Goal: Communication & Community: Answer question/provide support

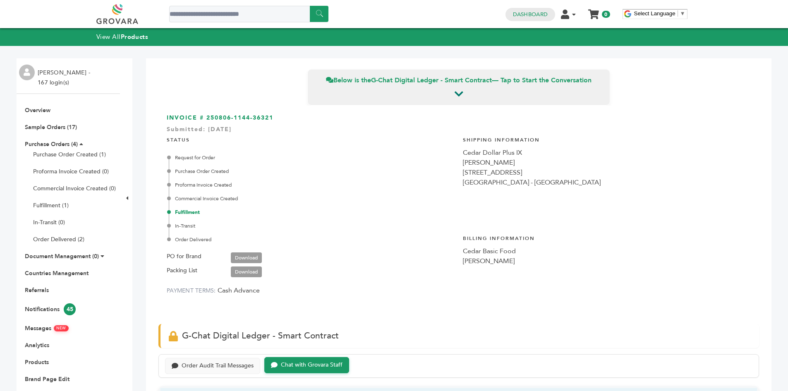
scroll to position [804, 0]
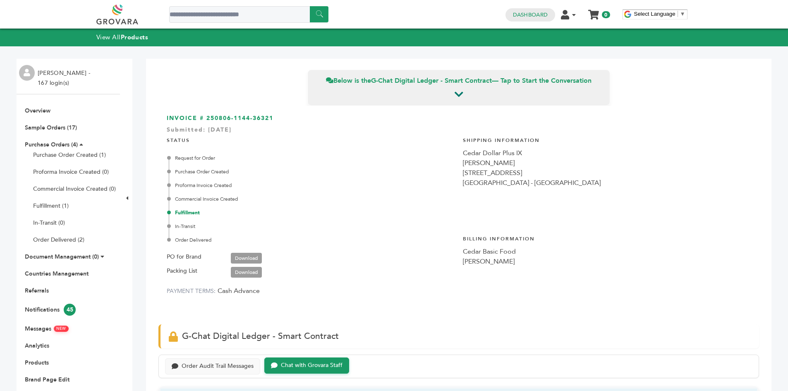
click at [124, 20] on link at bounding box center [126, 15] width 60 height 20
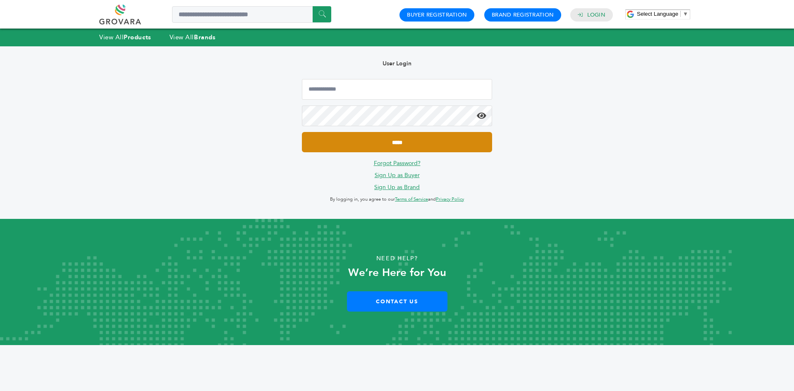
type input "**********"
click at [361, 141] on input "*****" at bounding box center [397, 142] width 190 height 20
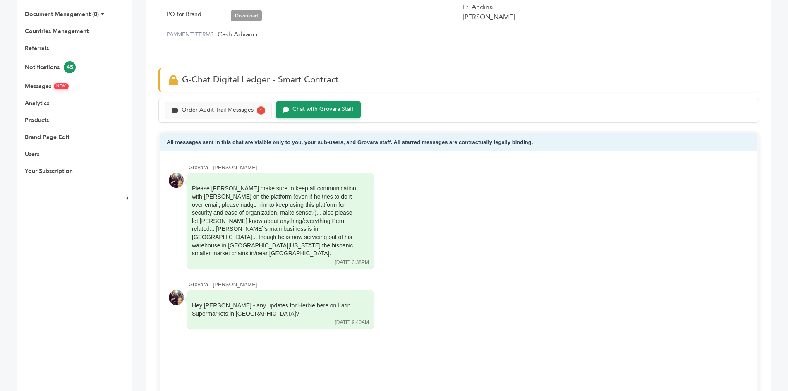
scroll to position [124, 0]
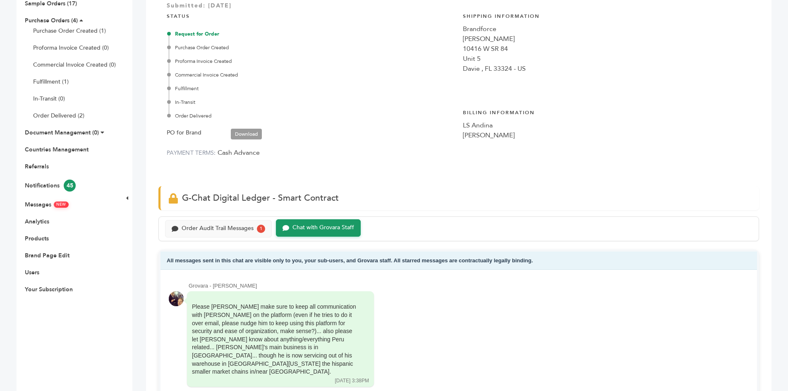
click at [233, 220] on div "Order Audit Trail Messages 1" at bounding box center [218, 227] width 107 height 17
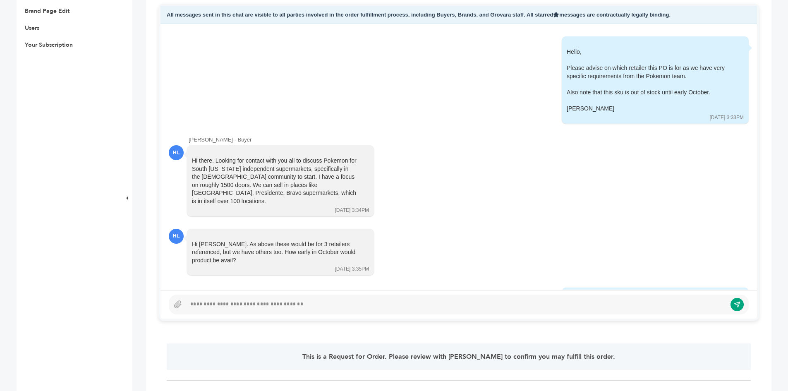
scroll to position [372, 0]
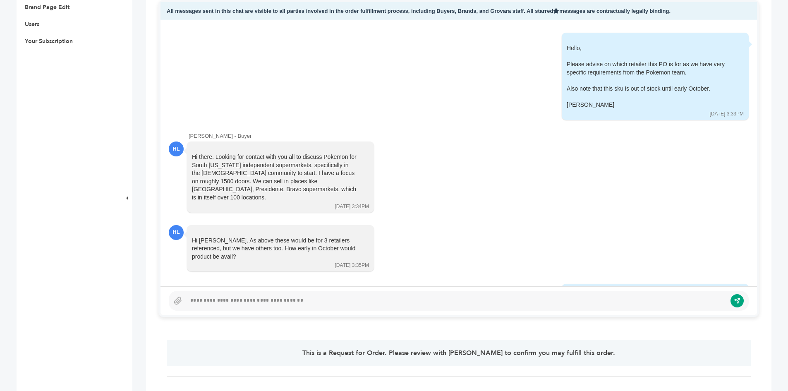
click at [245, 299] on div at bounding box center [456, 301] width 540 height 10
click at [232, 301] on div at bounding box center [456, 301] width 540 height 10
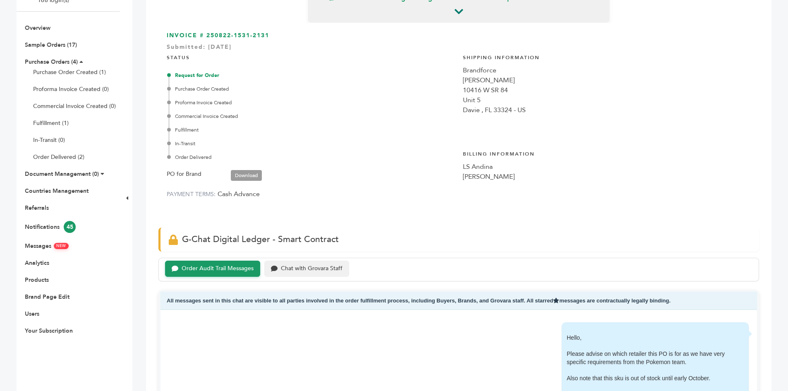
click at [310, 262] on div "Chat with Grovara Staff" at bounding box center [306, 269] width 85 height 16
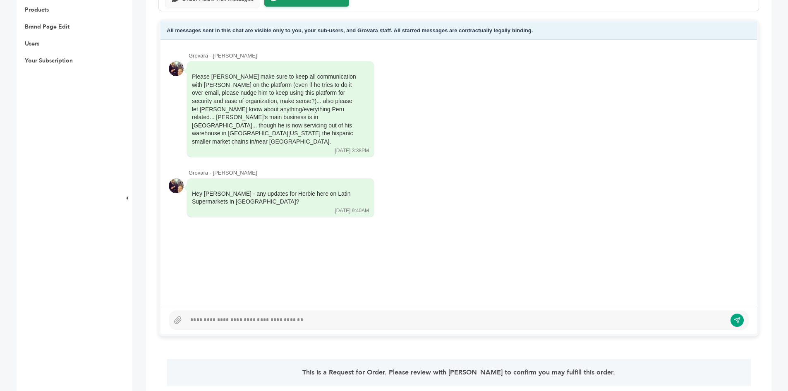
scroll to position [414, 0]
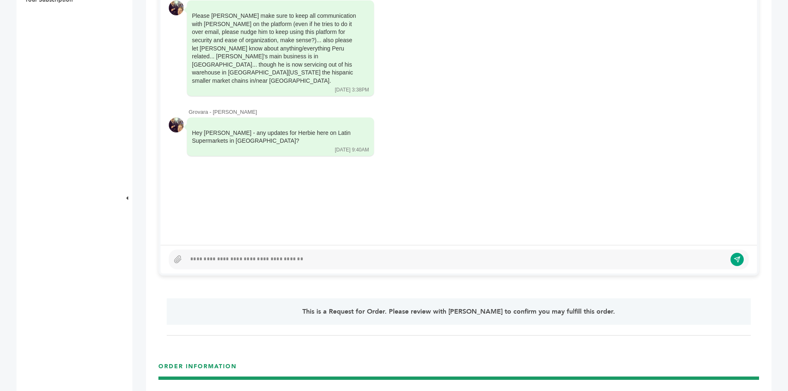
click at [229, 250] on div at bounding box center [459, 259] width 580 height 20
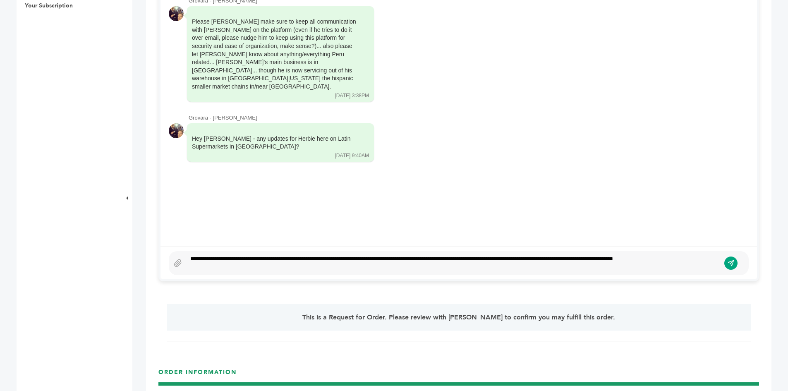
scroll to position [399, 0]
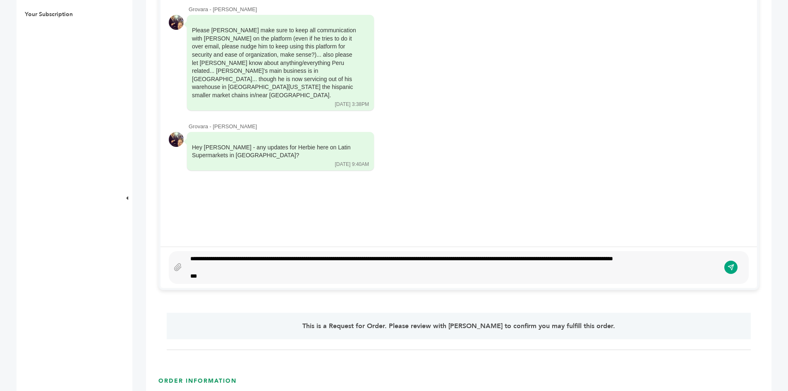
click at [352, 257] on div "**********" at bounding box center [453, 267] width 534 height 26
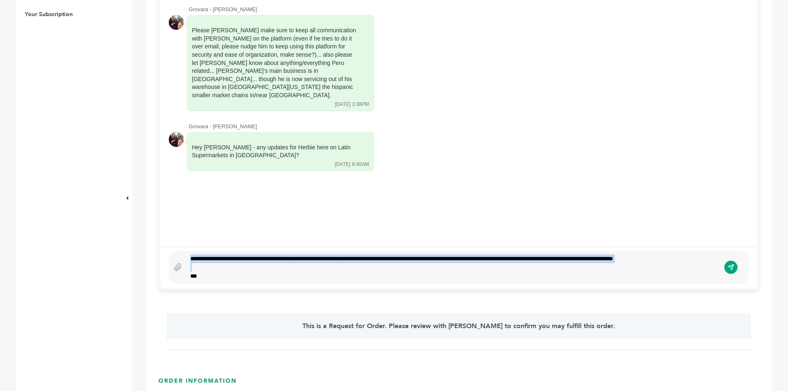
click at [352, 257] on div "**********" at bounding box center [453, 267] width 534 height 26
click at [362, 258] on div "**********" at bounding box center [453, 267] width 534 height 26
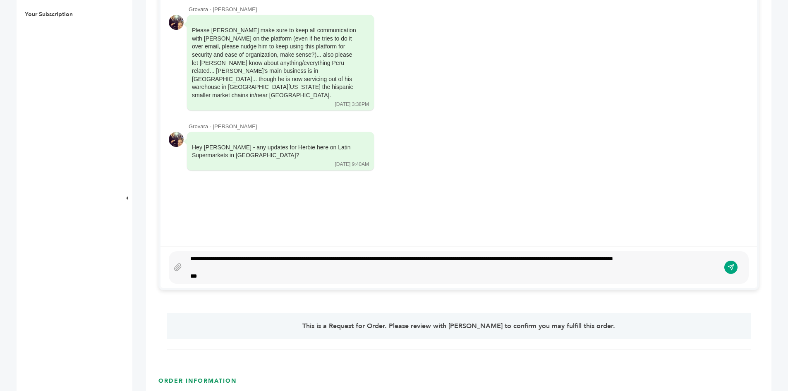
click at [297, 259] on div "**********" at bounding box center [453, 267] width 534 height 26
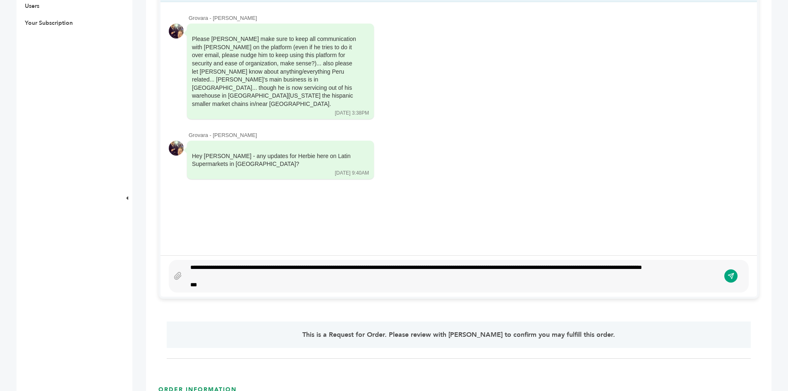
click at [486, 263] on div "**********" at bounding box center [453, 276] width 534 height 26
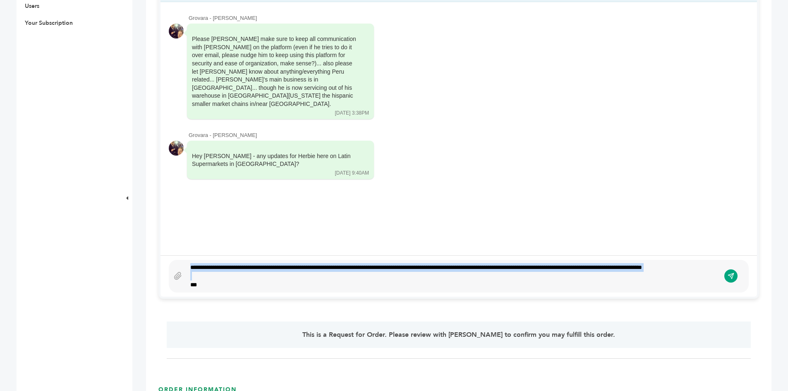
click at [486, 263] on div "**********" at bounding box center [453, 276] width 534 height 26
click at [526, 263] on div "**********" at bounding box center [453, 276] width 534 height 26
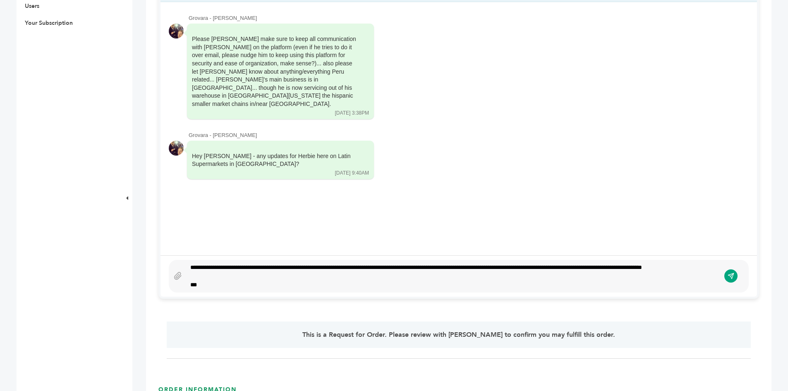
click at [578, 263] on div "**********" at bounding box center [453, 276] width 534 height 26
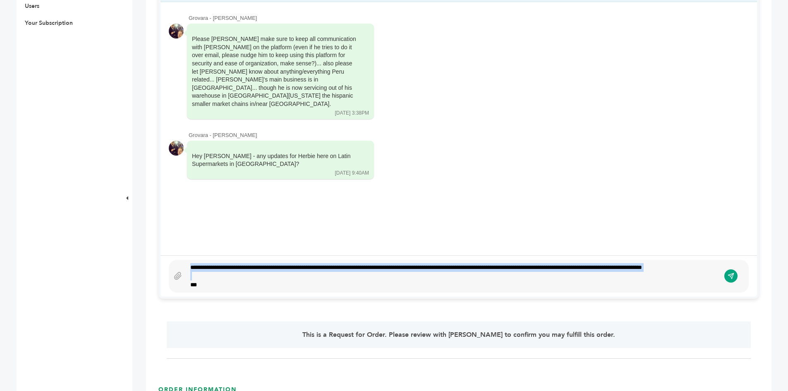
click at [578, 263] on div "**********" at bounding box center [453, 276] width 534 height 26
click at [584, 273] on div at bounding box center [453, 276] width 526 height 9
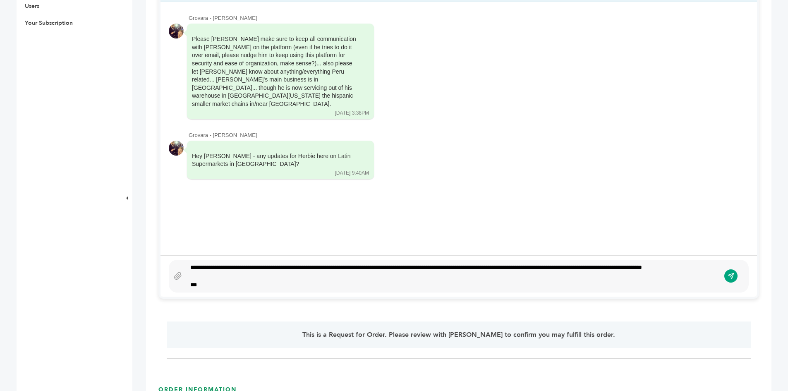
click at [356, 277] on div at bounding box center [453, 276] width 526 height 9
click at [732, 273] on icon "submit" at bounding box center [730, 276] width 7 height 7
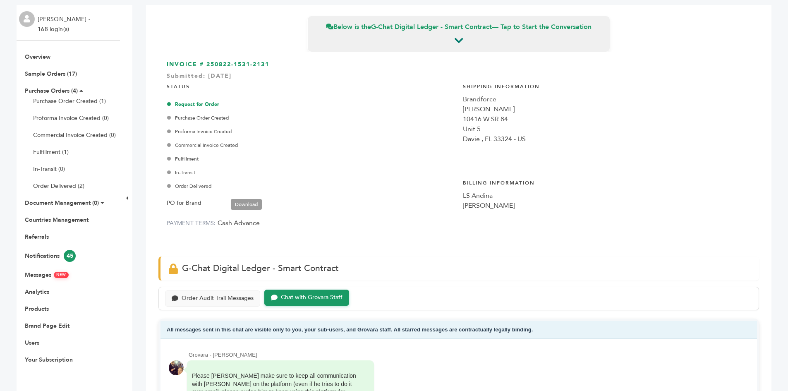
scroll to position [0, 0]
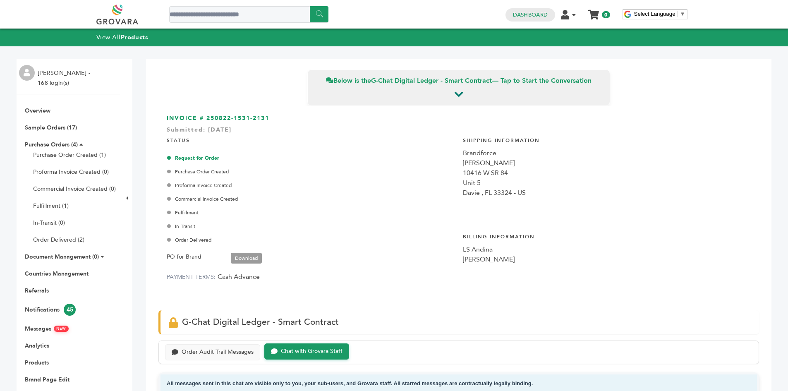
click at [112, 25] on div "****** 0 0 Dashboard Edit Account Your Subscription Product Management Order Ma…" at bounding box center [393, 14] width 595 height 29
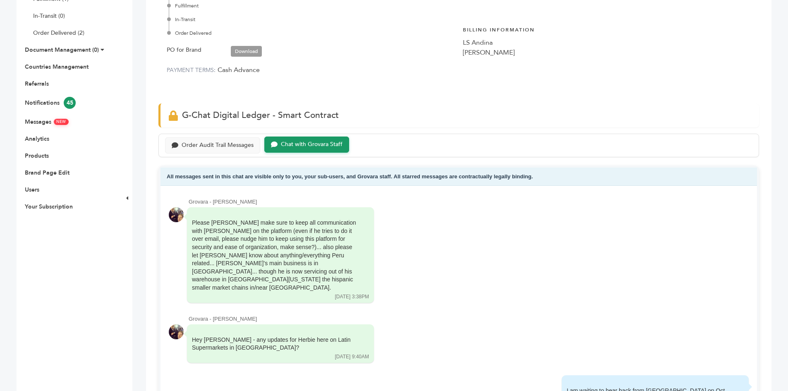
scroll to position [165, 0]
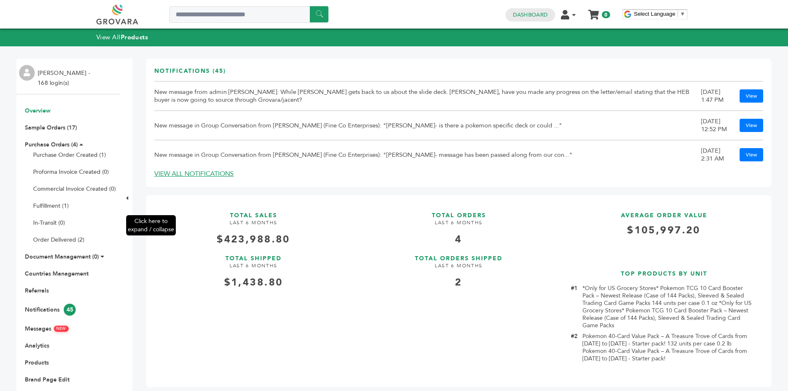
scroll to position [41, 0]
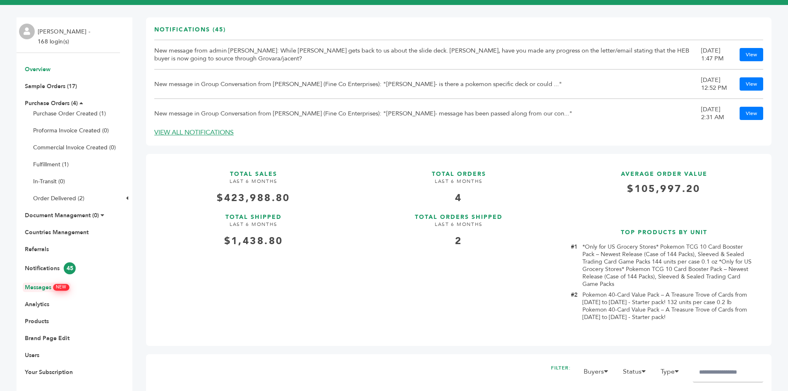
click at [50, 283] on link "Messages NEW" at bounding box center [47, 287] width 44 height 8
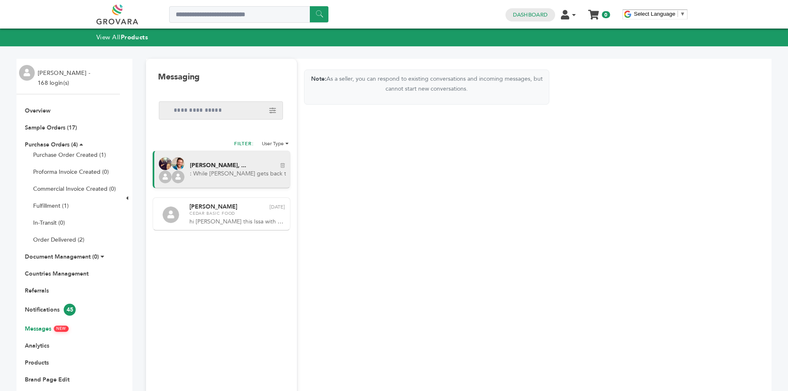
click at [224, 167] on span "[PERSON_NAME], ..." at bounding box center [218, 166] width 56 height 6
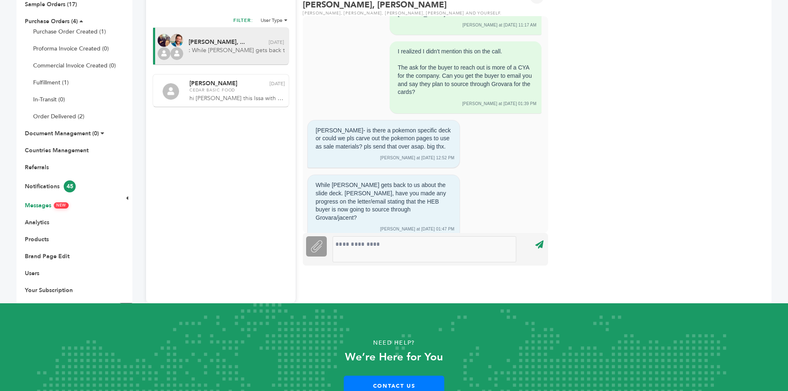
scroll to position [79, 0]
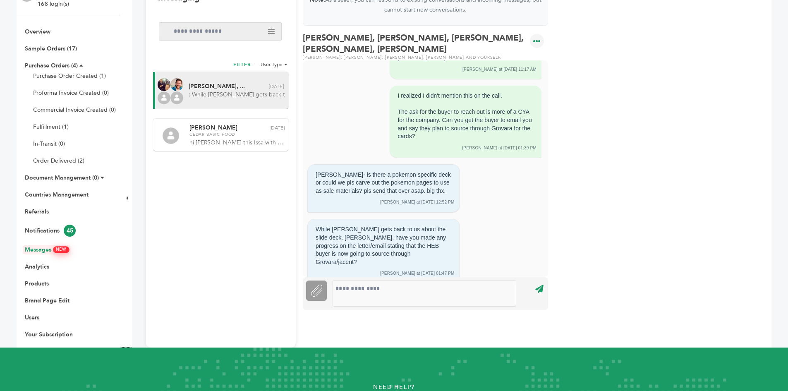
click at [31, 247] on link "Messages NEW" at bounding box center [47, 250] width 44 height 8
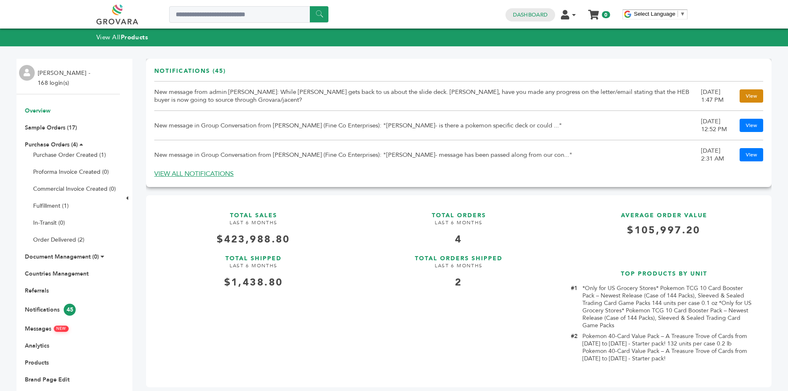
click at [744, 96] on link "View" at bounding box center [751, 95] width 24 height 13
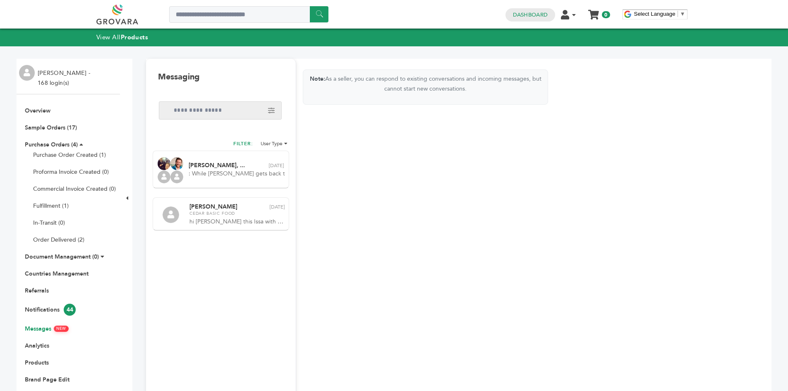
click at [349, 79] on p "Note: As a seller, you can respond to existing conversations and incoming messa…" at bounding box center [425, 84] width 244 height 20
click at [283, 143] on icon at bounding box center [284, 143] width 5 height 5
click at [279, 161] on label "Grovara Staff" at bounding box center [292, 162] width 40 height 9
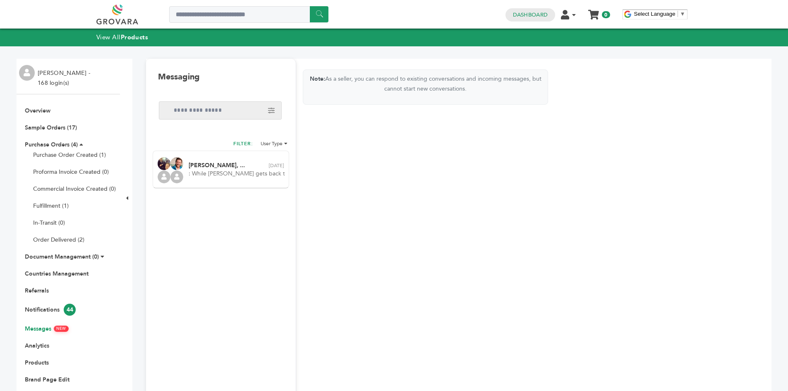
click at [347, 145] on div "Note: As a seller, you can respond to existing conversations and incoming messa…" at bounding box center [425, 243] width 258 height 368
click at [222, 173] on span ": While Sam gets back to us about the slide deck. Dan, have you made any progre…" at bounding box center [237, 174] width 96 height 8
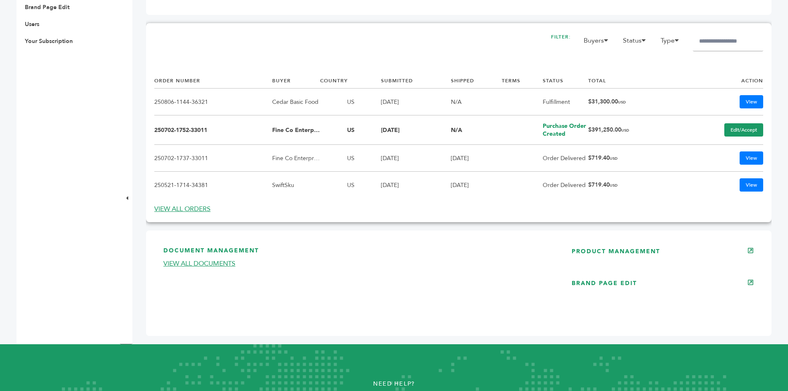
scroll to position [124, 0]
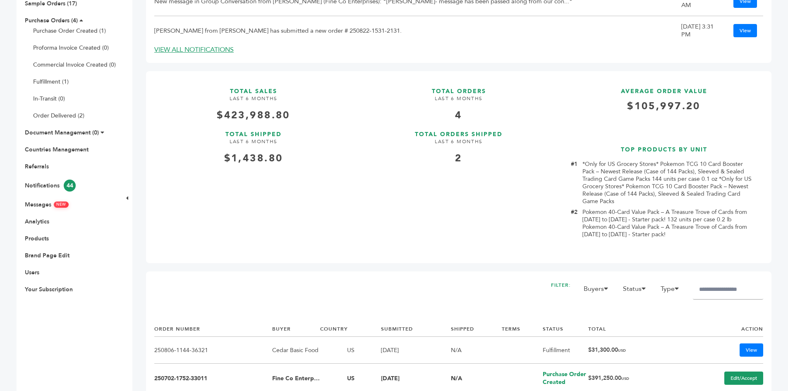
click at [50, 199] on ul "Overview Sample Orders (17) Purchase Orders (4) Purchase Order Created (1) Prof…" at bounding box center [68, 138] width 103 height 311
click at [39, 207] on link "Messages NEW" at bounding box center [47, 205] width 44 height 8
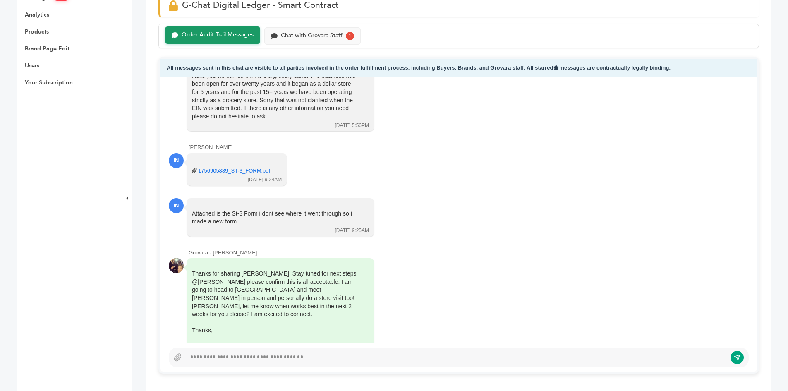
scroll to position [496, 0]
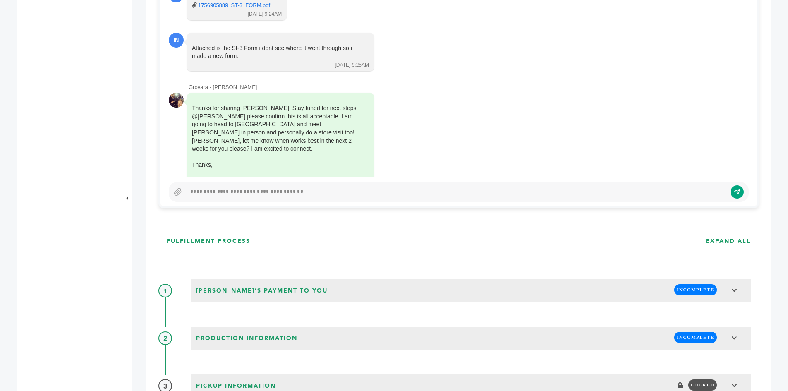
click at [243, 193] on div at bounding box center [456, 192] width 540 height 10
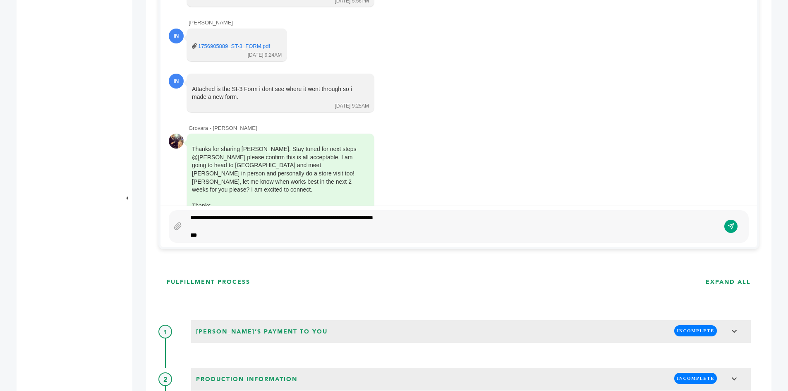
scroll to position [440, 0]
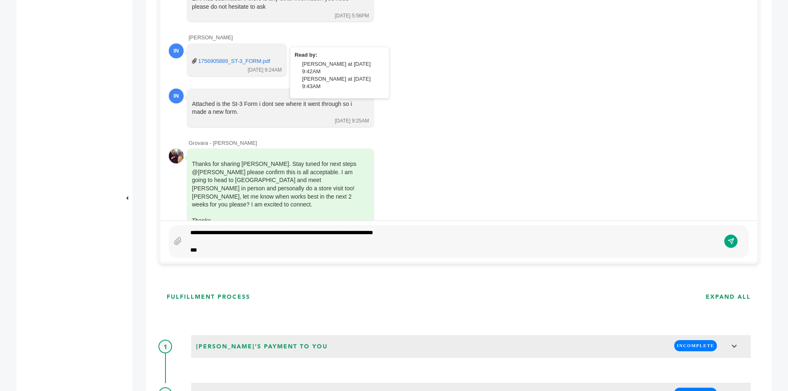
click at [243, 43] on div "1756905889_ST-3_FORM.pdf 09/03/25 9:24AM" at bounding box center [237, 59] width 100 height 33
click at [240, 57] on link "1756905889_ST-3_FORM.pdf" at bounding box center [234, 60] width 72 height 7
click at [245, 250] on div "***" at bounding box center [453, 250] width 526 height 9
click at [727, 240] on button "submit" at bounding box center [731, 241] width 14 height 14
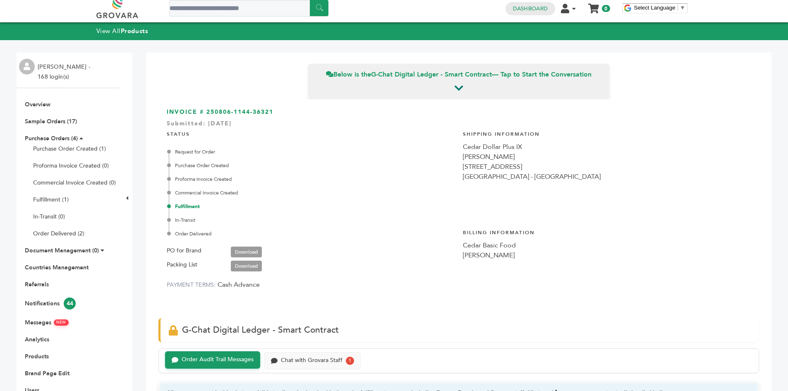
scroll to position [0, 0]
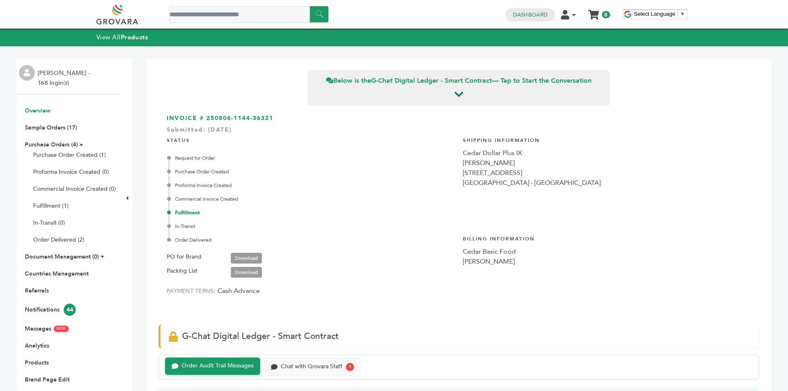
click at [28, 112] on link "Overview" at bounding box center [38, 111] width 26 height 8
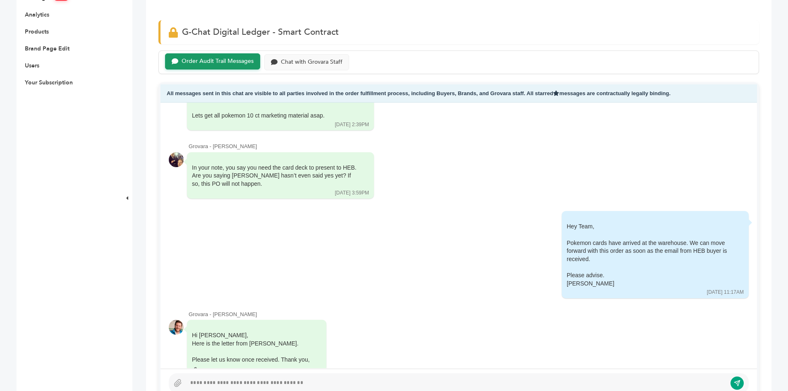
scroll to position [4393, 0]
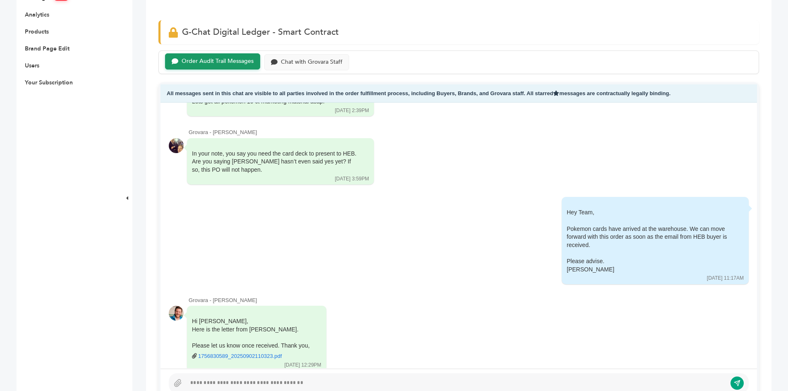
click at [257, 376] on div at bounding box center [459, 383] width 580 height 20
click at [294, 381] on div at bounding box center [456, 383] width 540 height 10
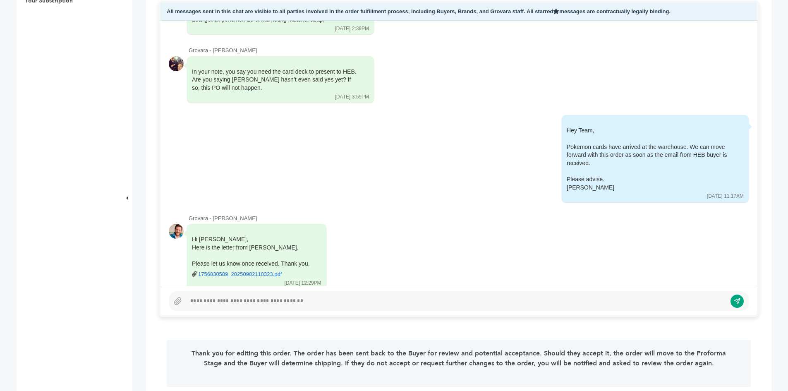
scroll to position [414, 0]
click at [236, 303] on div at bounding box center [456, 300] width 540 height 10
drag, startPoint x: 241, startPoint y: 300, endPoint x: 148, endPoint y: 297, distance: 93.1
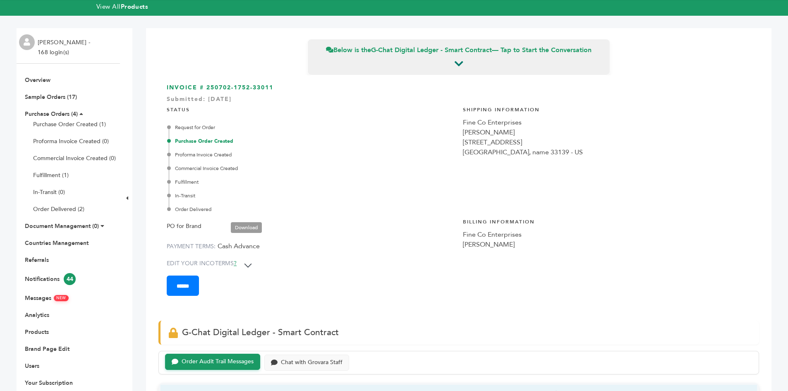
scroll to position [0, 0]
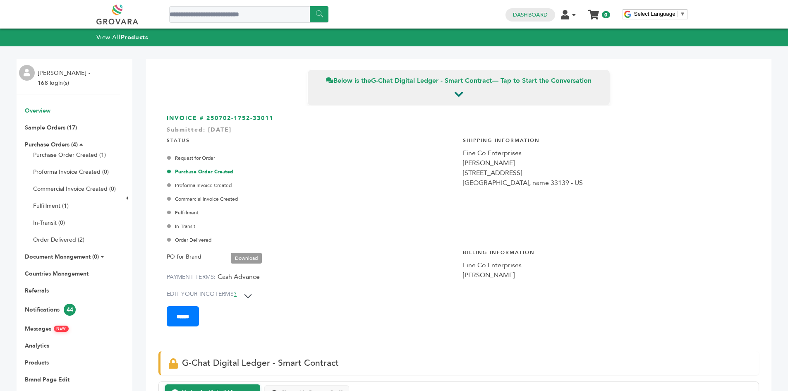
click at [45, 112] on link "Overview" at bounding box center [38, 111] width 26 height 8
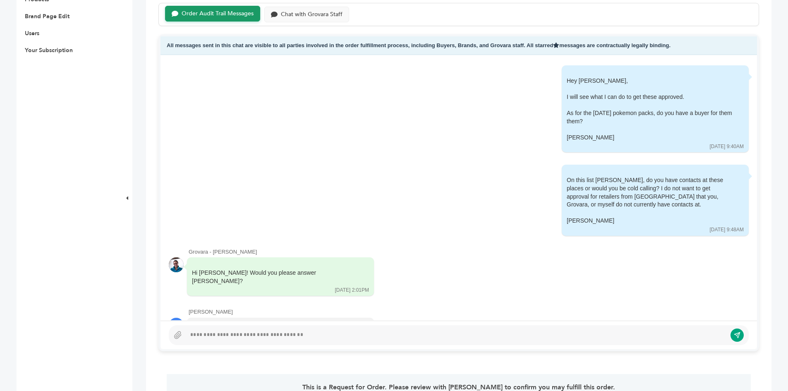
scroll to position [372, 0]
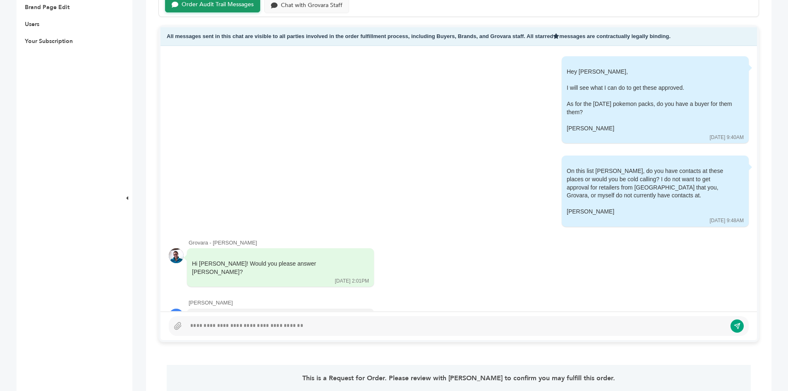
click at [234, 317] on div at bounding box center [459, 326] width 580 height 20
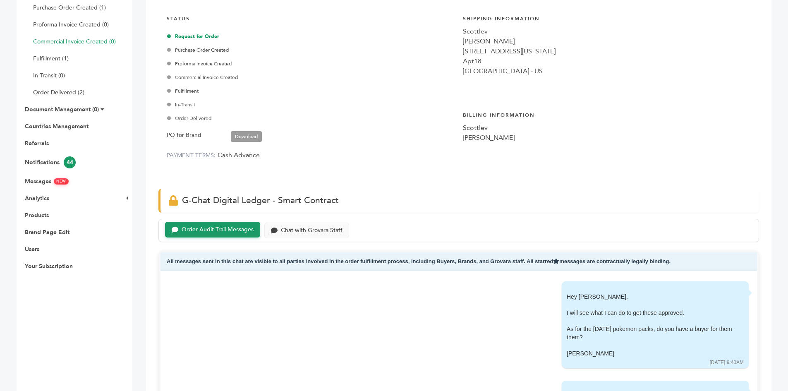
scroll to position [83, 0]
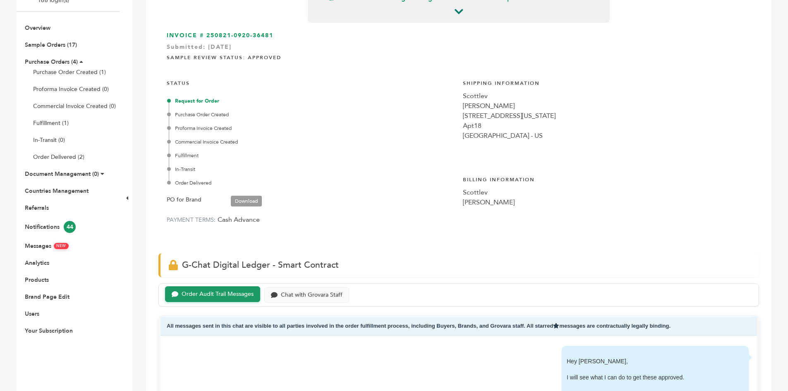
click at [43, 56] on ul "Overview Sample Orders (17) Purchase Orders (4) Purchase Order Created (1) Prof…" at bounding box center [68, 179] width 103 height 311
click at [42, 62] on link "Purchase Orders (4)" at bounding box center [51, 62] width 53 height 8
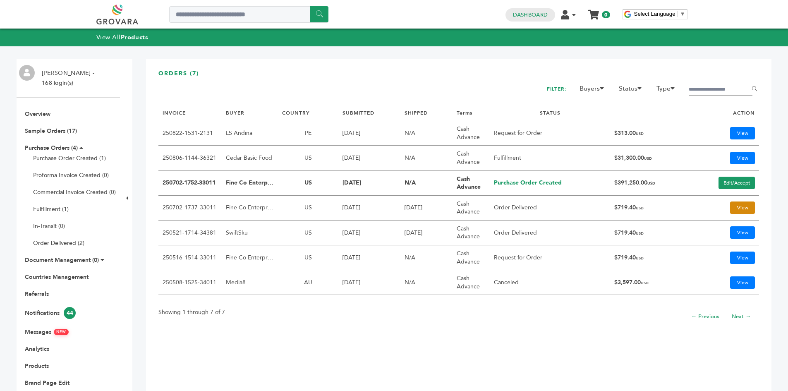
click at [744, 208] on link "View" at bounding box center [742, 207] width 25 height 12
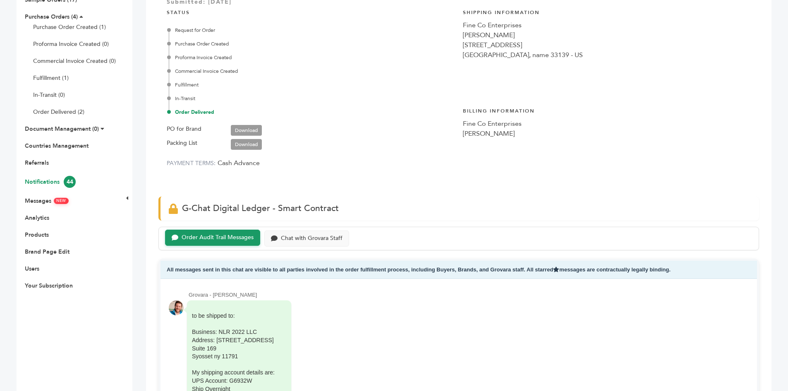
scroll to position [124, 0]
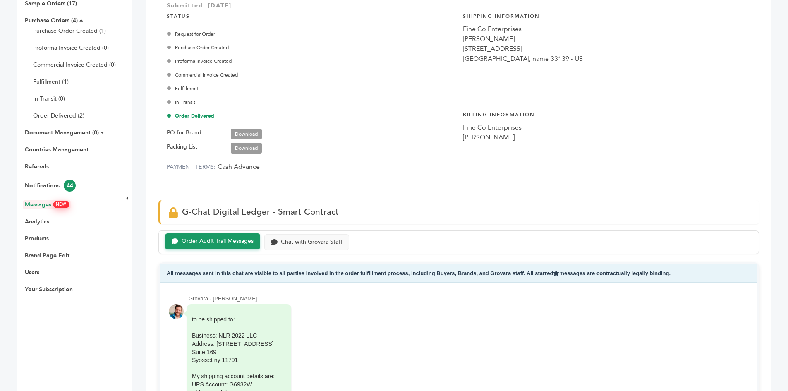
click at [41, 203] on link "Messages NEW" at bounding box center [47, 205] width 44 height 8
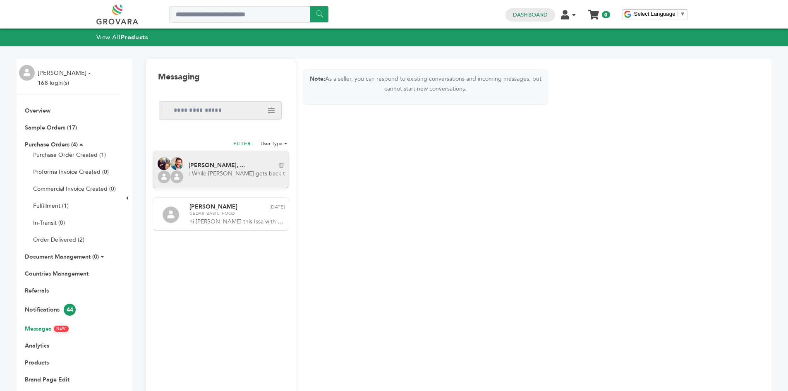
click at [218, 169] on div "[PERSON_NAME], ... Delete conversation [DATE] : While [PERSON_NAME] gets back t…" at bounding box center [237, 168] width 96 height 17
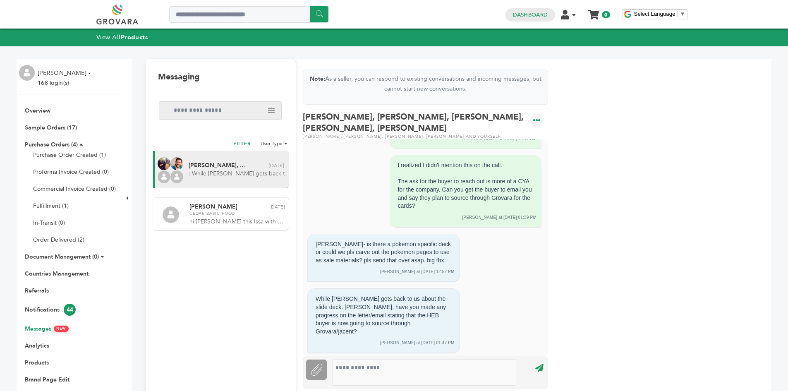
scroll to position [2325, 0]
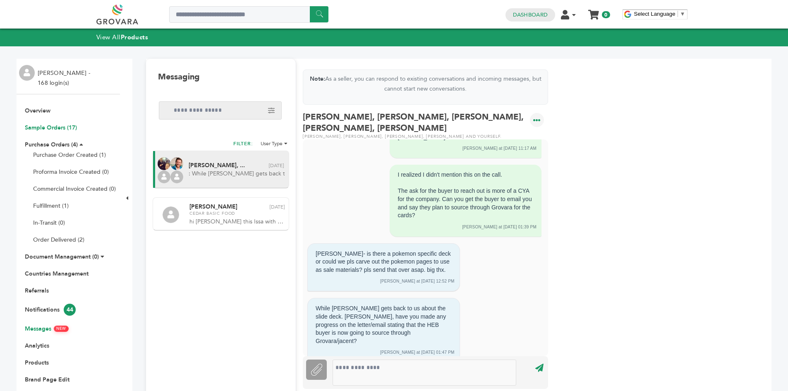
drag, startPoint x: 45, startPoint y: 116, endPoint x: 42, endPoint y: 124, distance: 8.7
click at [45, 116] on ul "Overview Sample Orders (17) Purchase Orders (4) Purchase Order Created (1) Prof…" at bounding box center [68, 262] width 103 height 311
click at [41, 126] on link "Sample Orders (17)" at bounding box center [51, 128] width 52 height 8
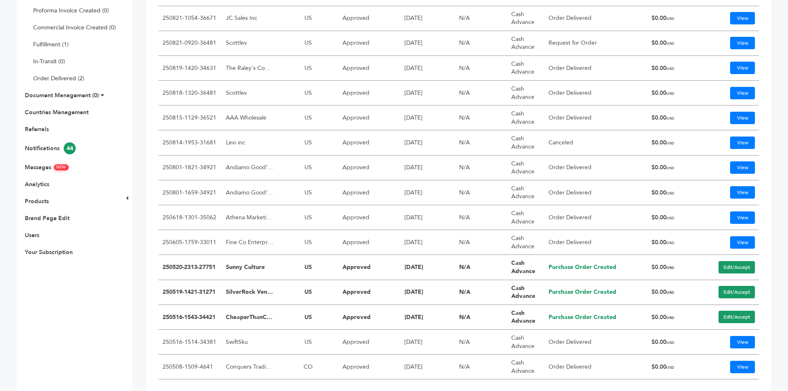
scroll to position [165, 0]
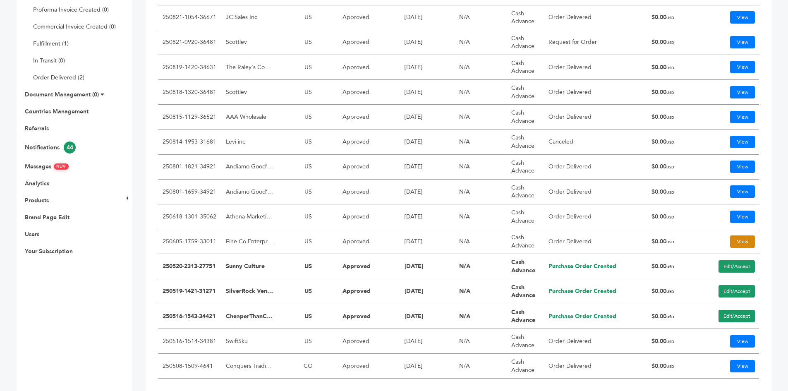
click at [734, 240] on link "View" at bounding box center [742, 241] width 25 height 12
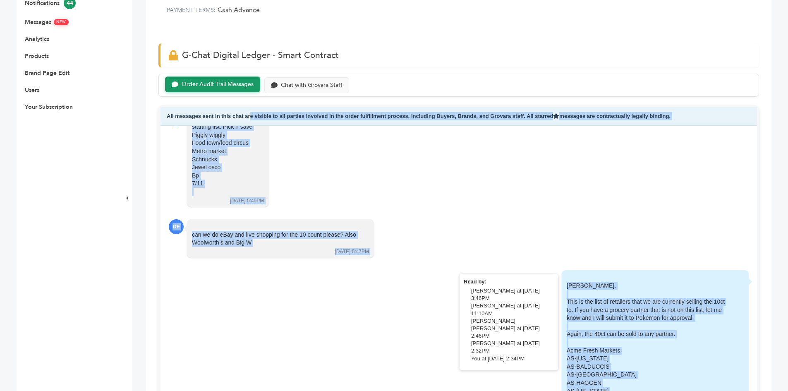
scroll to position [1285, 0]
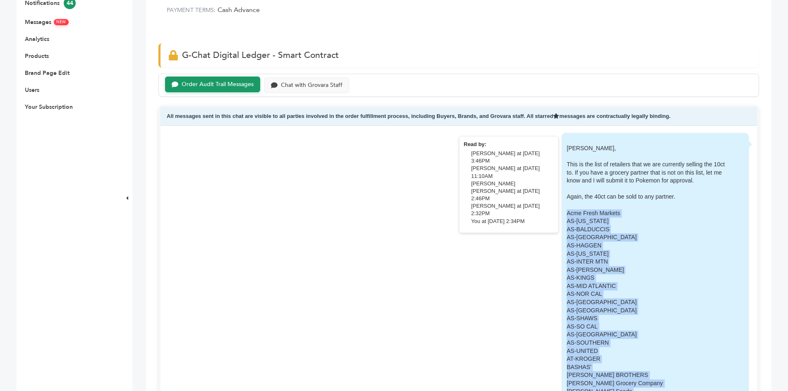
drag, startPoint x: 530, startPoint y: 317, endPoint x: 555, endPoint y: 203, distance: 117.1
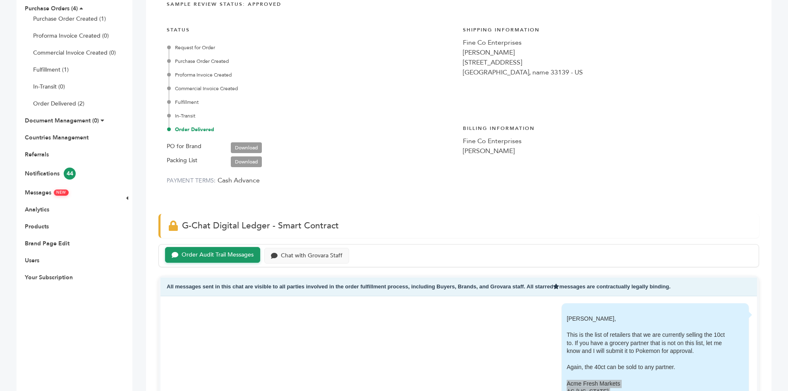
scroll to position [17, 0]
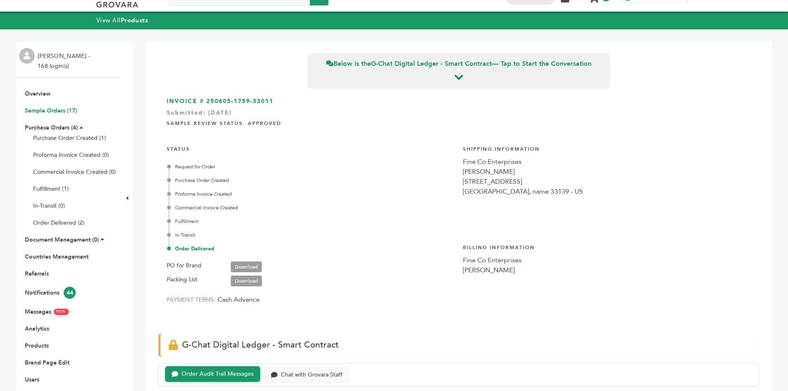
click at [47, 109] on link "Sample Orders (17)" at bounding box center [51, 111] width 52 height 8
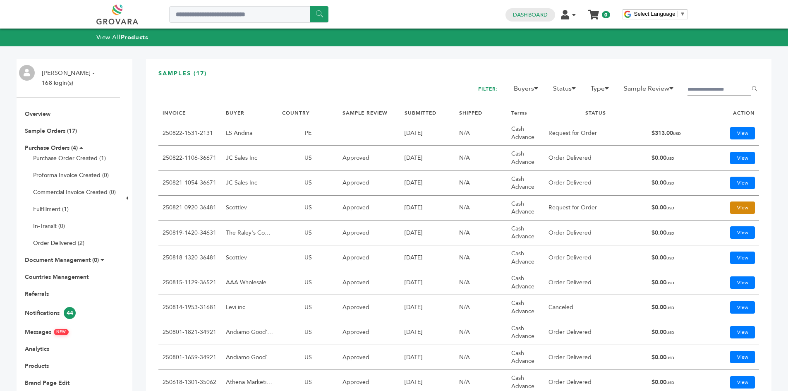
click at [738, 202] on link "View" at bounding box center [742, 207] width 25 height 12
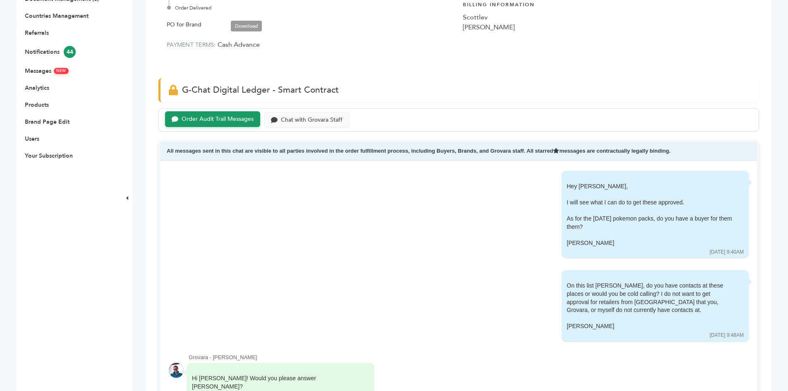
scroll to position [414, 0]
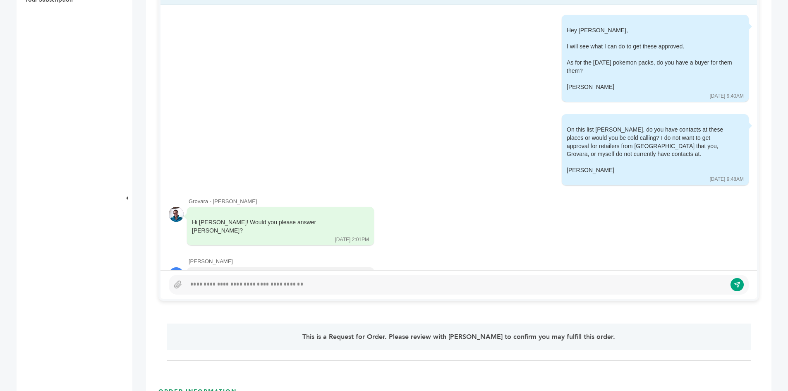
click at [236, 297] on div at bounding box center [458, 284] width 596 height 29
click at [237, 289] on div at bounding box center [456, 285] width 540 height 10
click at [252, 287] on div "**********" at bounding box center [453, 285] width 534 height 10
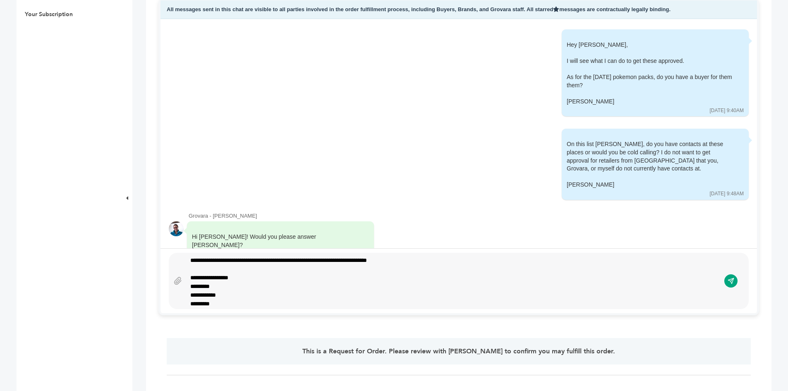
scroll to position [375, 0]
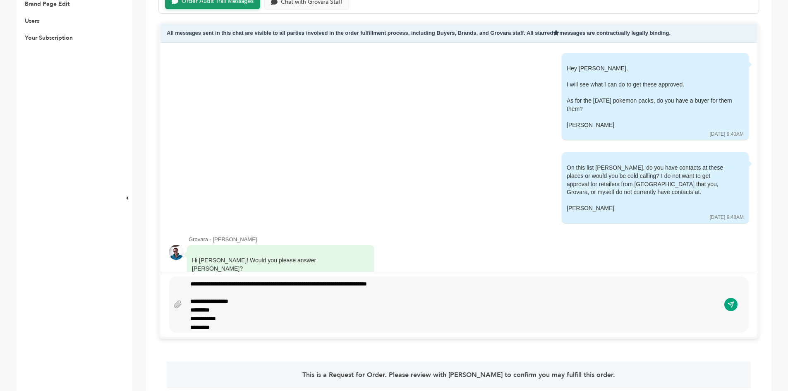
click at [268, 314] on div "*********" at bounding box center [449, 310] width 519 height 9
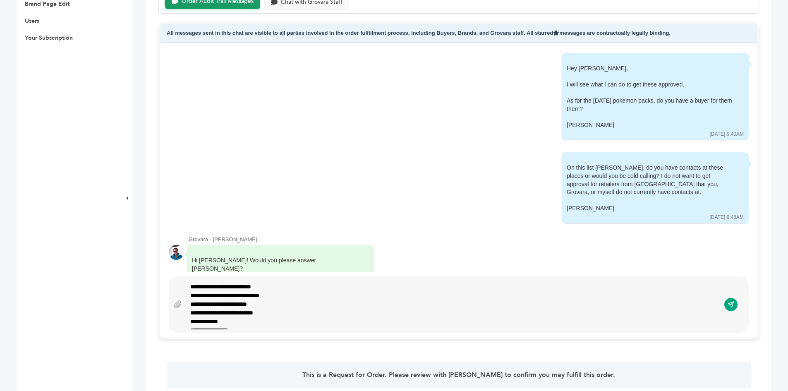
scroll to position [1131, 0]
click at [231, 316] on div "*****" at bounding box center [449, 316] width 519 height 9
click at [202, 320] on div "**********" at bounding box center [449, 320] width 519 height 17
click at [202, 325] on div "**********" at bounding box center [449, 320] width 519 height 17
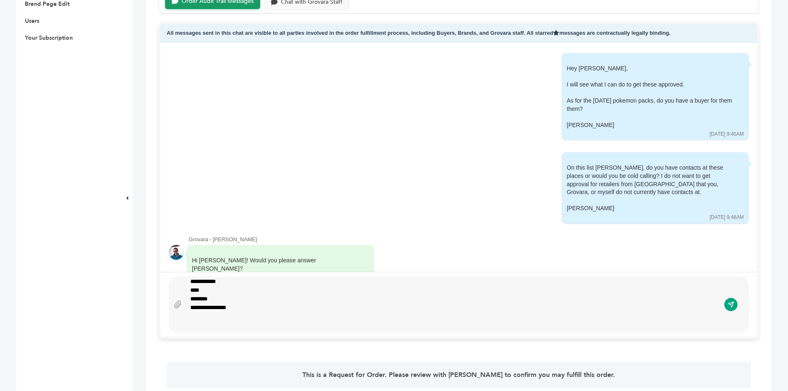
click at [253, 306] on div "**********" at bounding box center [449, 307] width 519 height 9
click at [251, 310] on div "**********" at bounding box center [449, 307] width 519 height 9
click at [411, 288] on div "**********" at bounding box center [453, 305] width 534 height 50
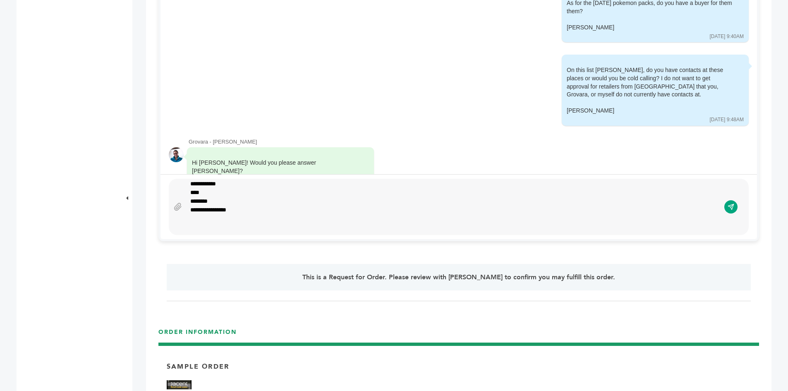
scroll to position [458, 0]
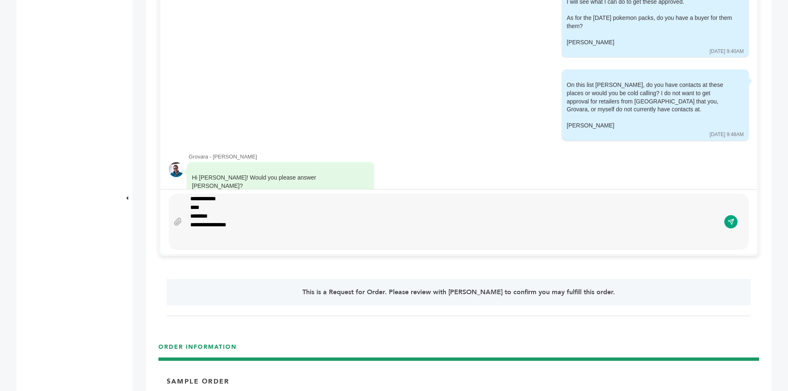
click at [256, 226] on div "**********" at bounding box center [449, 224] width 519 height 9
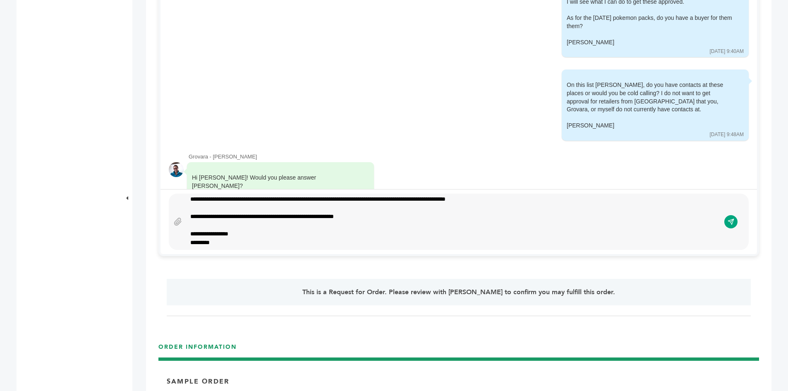
scroll to position [0, 0]
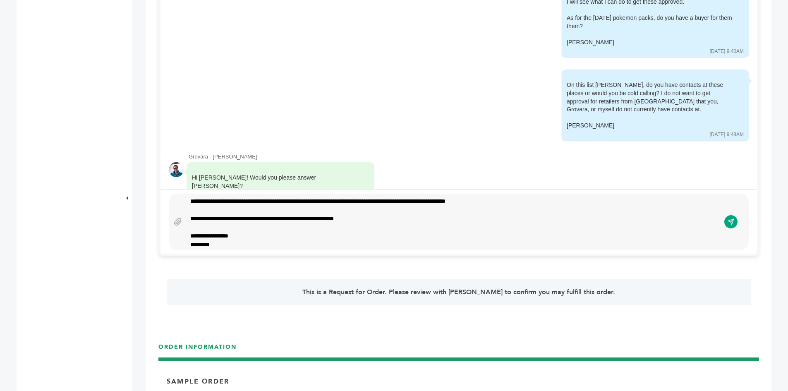
click at [447, 201] on div "**********" at bounding box center [453, 222] width 534 height 50
click at [521, 201] on div "**********" at bounding box center [453, 222] width 534 height 50
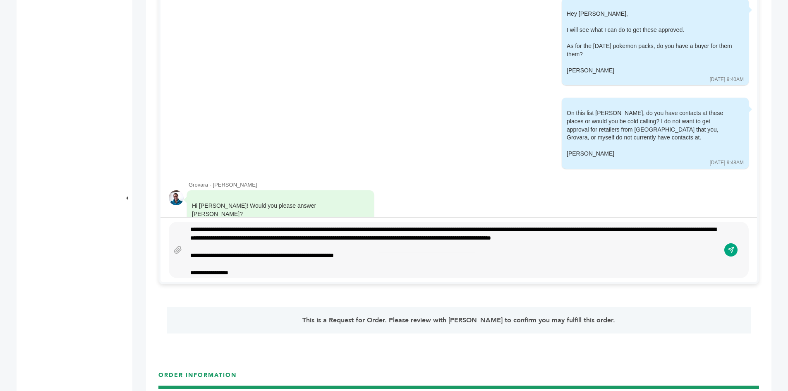
scroll to position [417, 0]
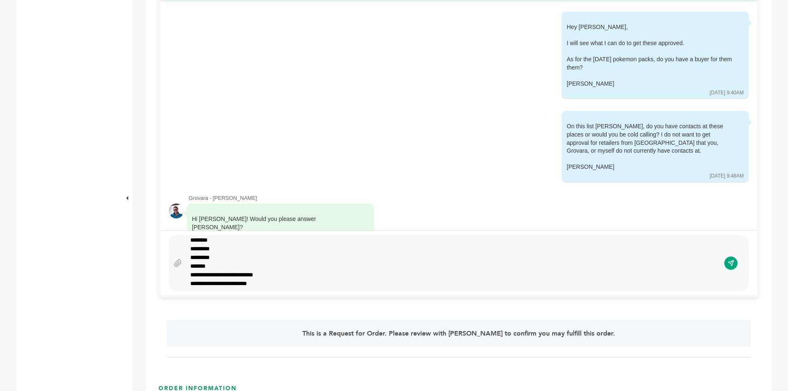
drag, startPoint x: 307, startPoint y: 283, endPoint x: 303, endPoint y: 321, distance: 37.9
click at [731, 263] on icon "submit" at bounding box center [731, 261] width 3 height 3
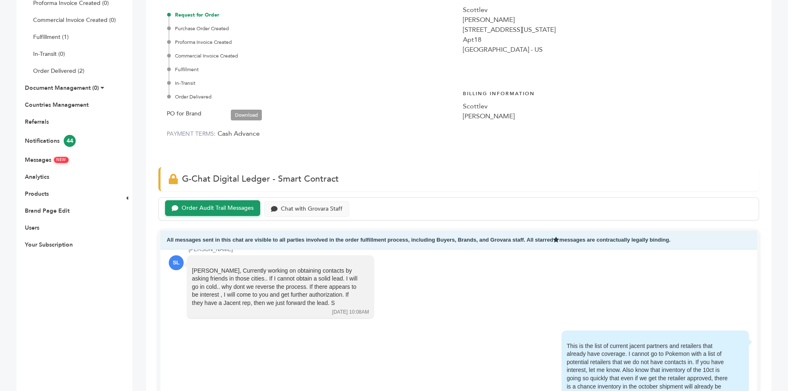
scroll to position [0, 0]
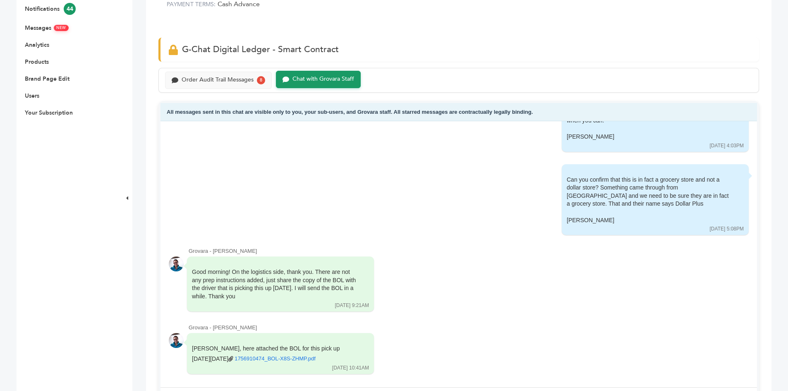
scroll to position [372, 0]
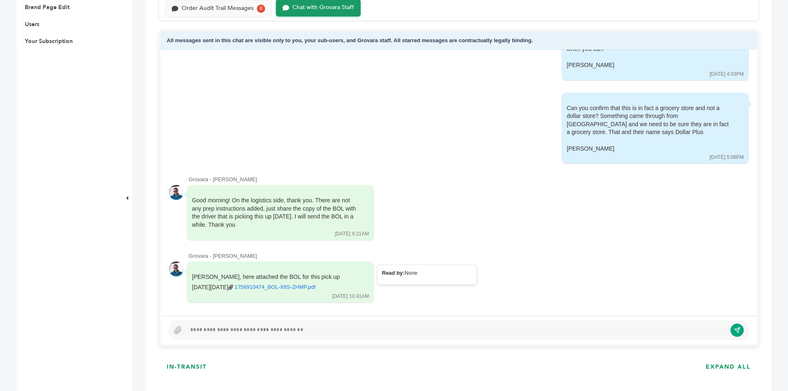
click at [234, 286] on link "1756910474_BOL-X8S-ZHMP.pdf" at bounding box center [274, 286] width 81 height 7
click at [253, 330] on div at bounding box center [456, 330] width 540 height 10
click at [378, 328] on div "**********" at bounding box center [453, 330] width 534 height 10
click at [400, 329] on div "**********" at bounding box center [453, 330] width 534 height 10
click at [731, 331] on icon "submit" at bounding box center [730, 329] width 5 height 5
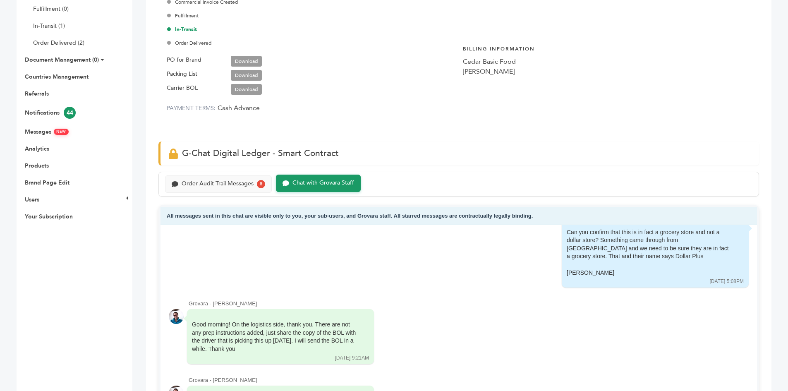
scroll to position [83, 0]
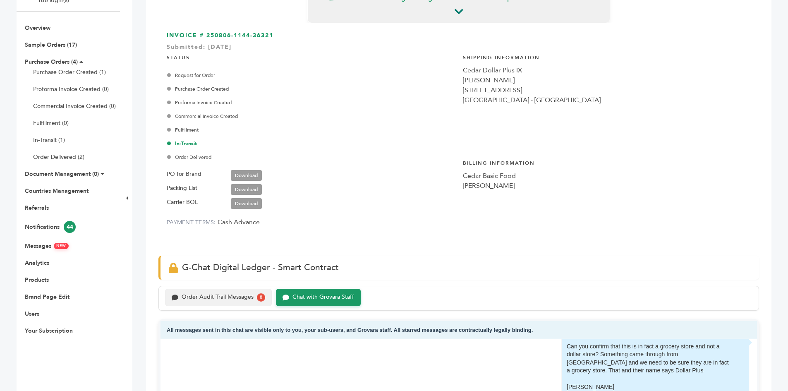
drag, startPoint x: 235, startPoint y: 309, endPoint x: 233, endPoint y: 305, distance: 4.8
click at [235, 309] on div "Order Audit Trail Messages 8 Chat with Grovara Staff" at bounding box center [458, 298] width 600 height 25
click at [227, 299] on div "Order Audit Trail Messages" at bounding box center [218, 297] width 72 height 7
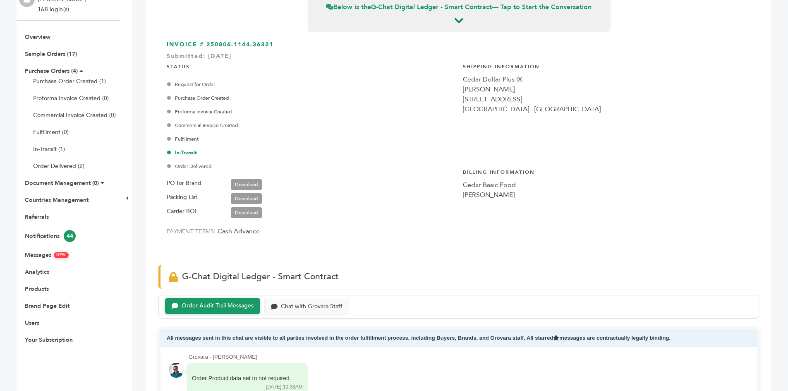
scroll to position [41, 0]
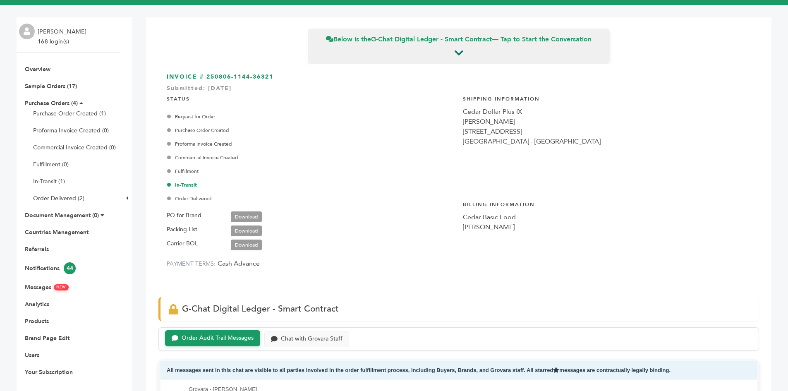
drag, startPoint x: 29, startPoint y: 68, endPoint x: 35, endPoint y: 75, distance: 9.7
click at [29, 67] on link "Overview" at bounding box center [38, 69] width 26 height 8
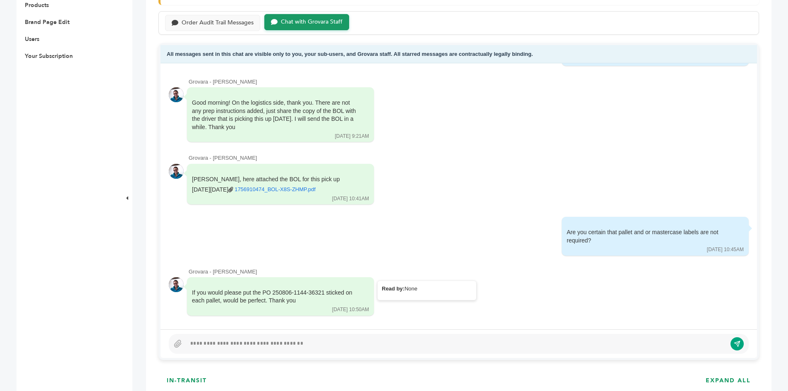
scroll to position [414, 0]
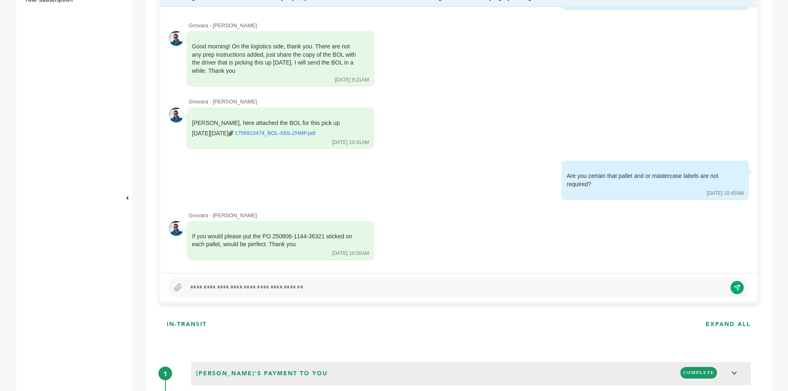
click at [249, 291] on div at bounding box center [456, 287] width 540 height 10
click at [393, 287] on div "**********" at bounding box center [453, 287] width 534 height 10
click at [410, 289] on div "**********" at bounding box center [453, 287] width 534 height 10
click at [438, 289] on div "**********" at bounding box center [453, 287] width 534 height 10
click at [442, 288] on div "**********" at bounding box center [453, 287] width 534 height 10
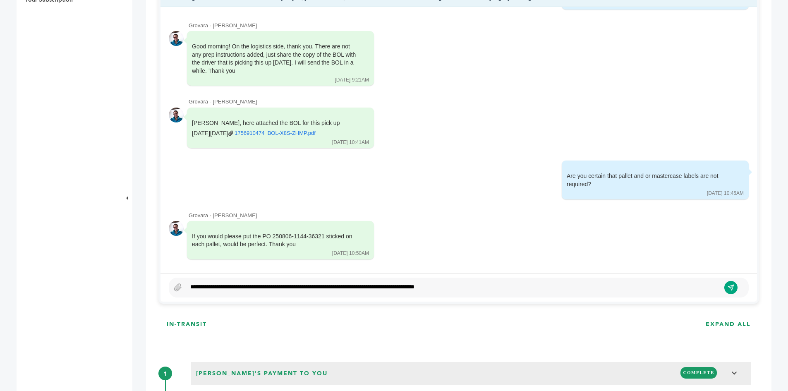
click at [727, 289] on button "submit" at bounding box center [730, 287] width 13 height 13
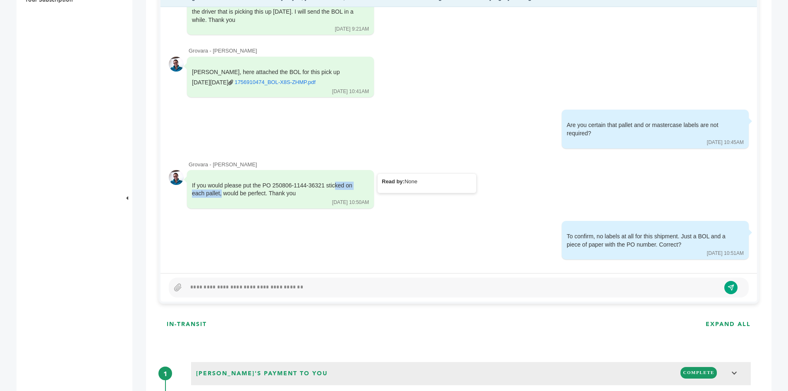
drag, startPoint x: 263, startPoint y: 184, endPoint x: 321, endPoint y: 185, distance: 57.5
click at [320, 184] on div "If you would please put the PO 250806-1144-36321 sticked on each pallet, would …" at bounding box center [274, 190] width 165 height 16
click at [323, 185] on div "If you would please put the PO 250806-1144-36321 sticked on each pallet, would …" at bounding box center [274, 190] width 165 height 16
drag, startPoint x: 323, startPoint y: 185, endPoint x: 273, endPoint y: 187, distance: 50.1
click at [273, 187] on div "If you would please put the PO 250806-1144-36321 sticked on each pallet, would …" at bounding box center [274, 190] width 165 height 16
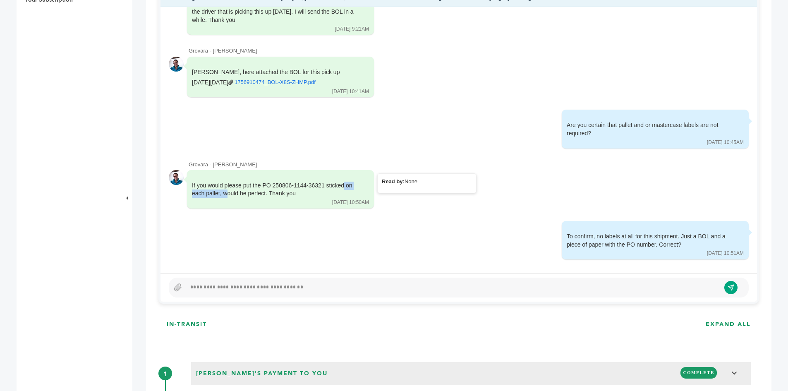
copy div "250806-1144-36321"
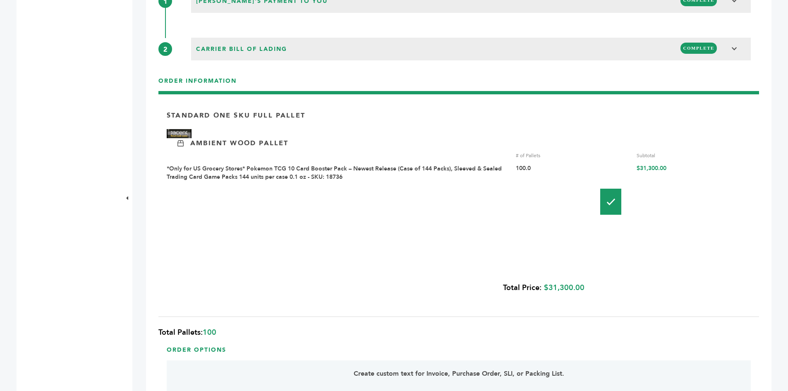
scroll to position [455, 0]
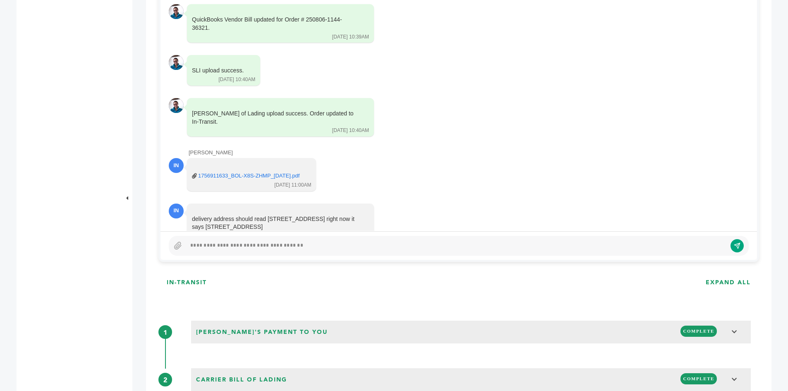
scroll to position [455, 0]
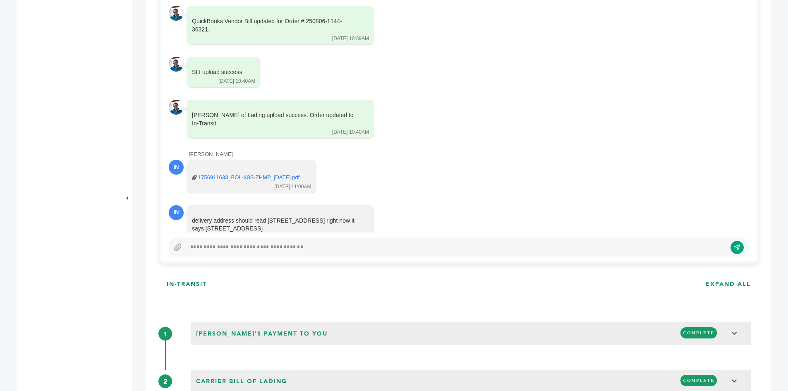
click at [243, 253] on div at bounding box center [459, 247] width 580 height 20
click at [243, 248] on div at bounding box center [456, 247] width 540 height 10
drag, startPoint x: 232, startPoint y: 201, endPoint x: 194, endPoint y: 181, distance: 42.7
click at [194, 205] on div "delivery address should read [STREET_ADDRESS] right now it says [STREET_ADDRESS…" at bounding box center [280, 228] width 187 height 47
click at [228, 217] on div "delivery address should read [STREET_ADDRESS] right now it says [STREET_ADDRESS]" at bounding box center [274, 229] width 165 height 24
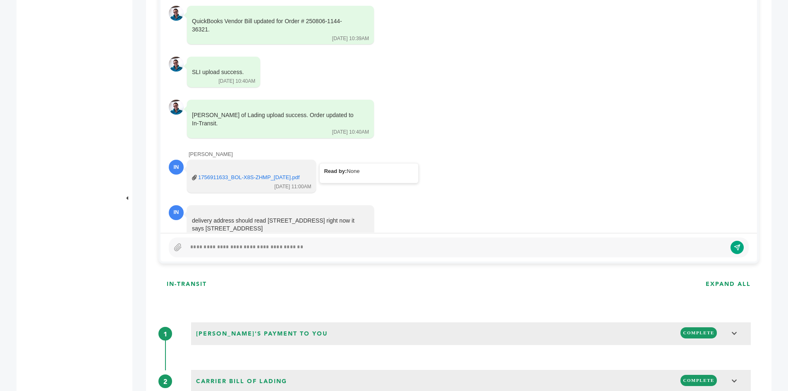
click at [234, 174] on link "1756911633_BOL-X8S-ZHMP_[DATE].pdf" at bounding box center [248, 177] width 101 height 7
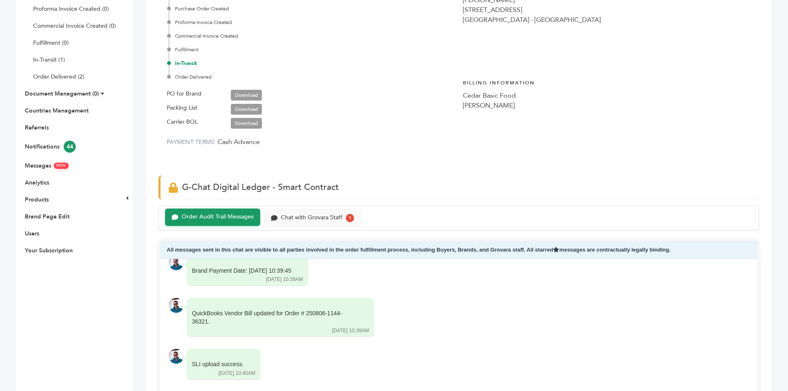
scroll to position [83, 0]
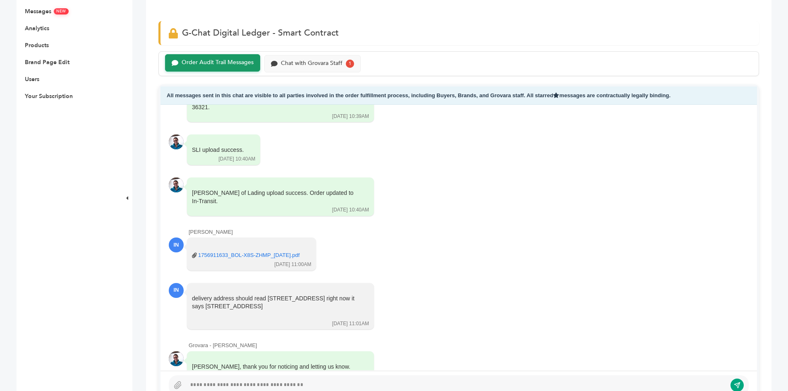
scroll to position [455, 0]
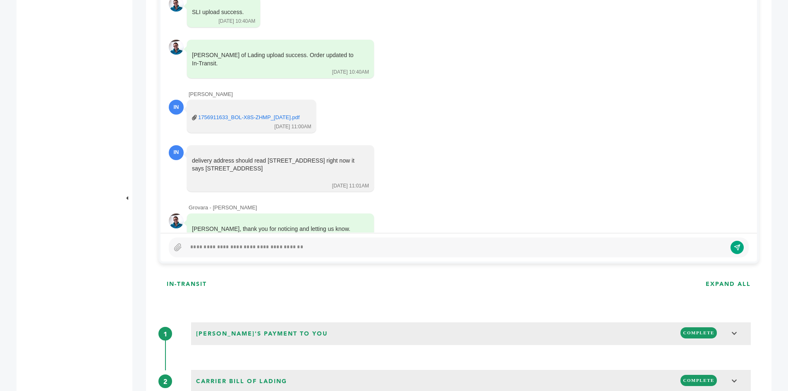
click at [285, 251] on div at bounding box center [456, 247] width 540 height 10
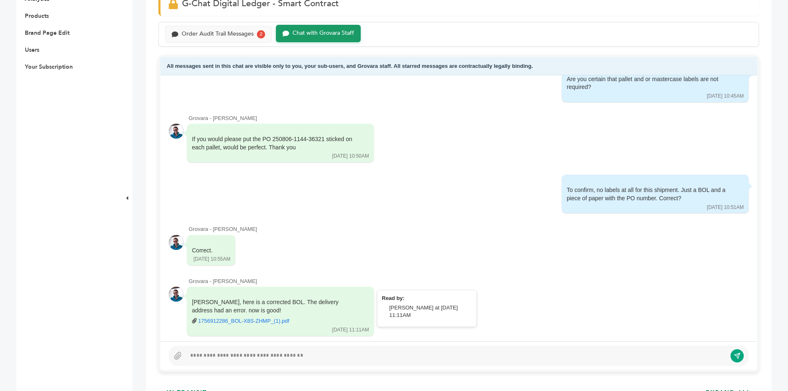
scroll to position [372, 0]
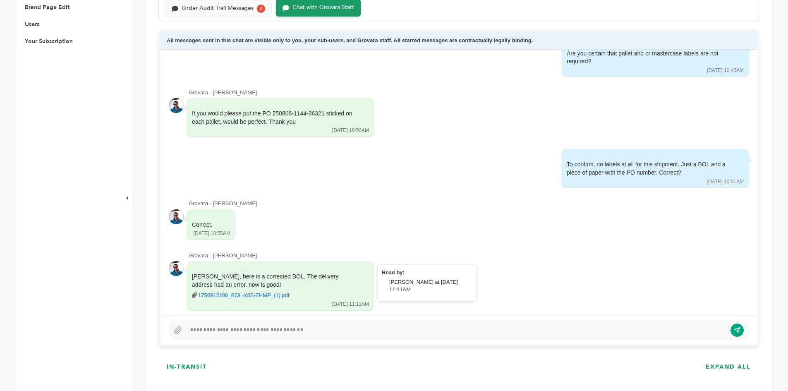
click at [287, 292] on link "1756912286_BOL-X8S-ZHMP_(1).pdf" at bounding box center [243, 295] width 91 height 7
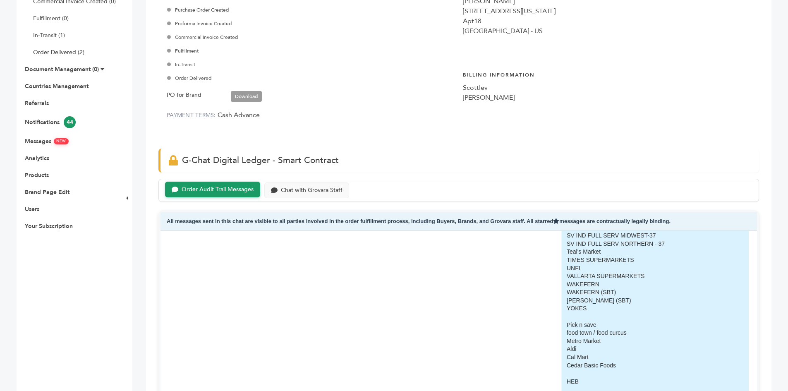
scroll to position [372, 0]
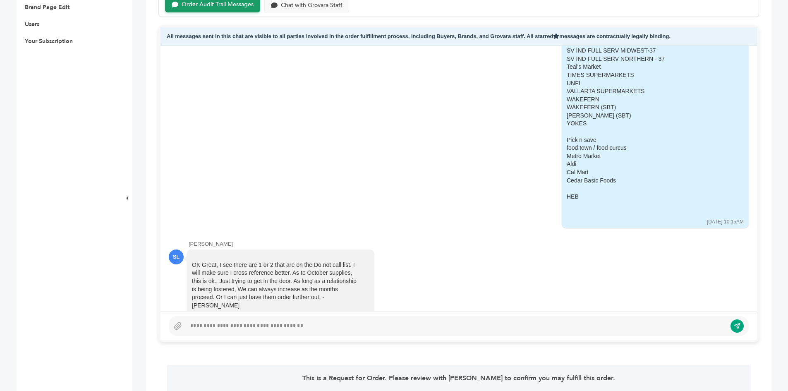
click at [252, 317] on div at bounding box center [459, 326] width 580 height 20
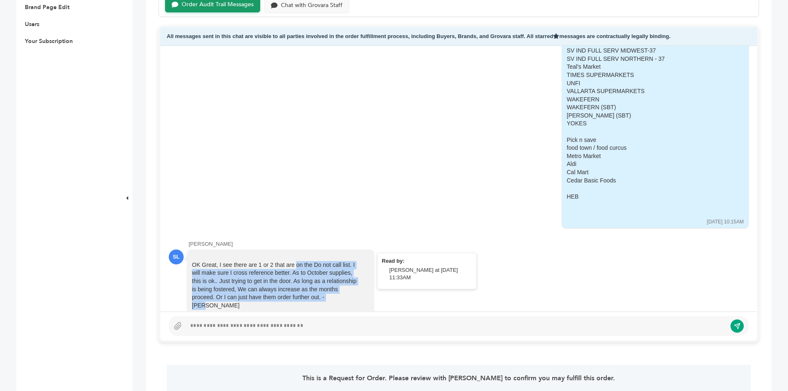
drag, startPoint x: 235, startPoint y: 193, endPoint x: 290, endPoint y: 222, distance: 61.8
click at [284, 261] on div "OK Great, I see there are 1 or 2 that are on the Do not call list. I will make …" at bounding box center [274, 285] width 165 height 49
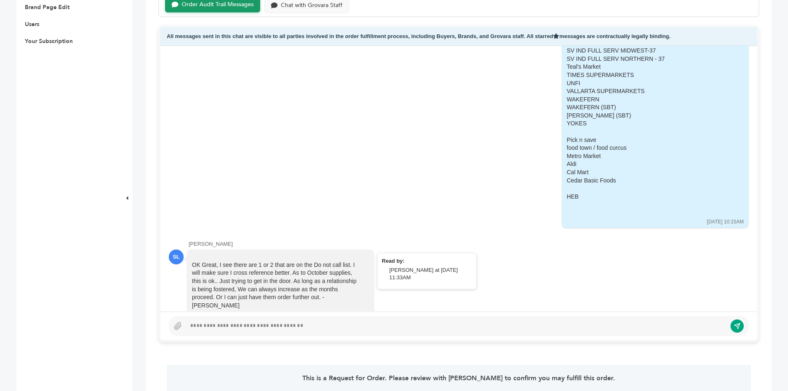
click at [327, 261] on div "OK Great, I see there are 1 or 2 that are on the Do not call list. I will make …" at bounding box center [274, 285] width 165 height 49
drag, startPoint x: 331, startPoint y: 224, endPoint x: 286, endPoint y: 201, distance: 50.5
click at [270, 249] on div "OK Great, I see there are 1 or 2 that are on the Do not call list. I will make …" at bounding box center [280, 284] width 187 height 71
click at [294, 261] on div "OK Great, I see there are 1 or 2 that are on the Do not call list. I will make …" at bounding box center [274, 285] width 165 height 49
drag, startPoint x: 289, startPoint y: 197, endPoint x: 334, endPoint y: 222, distance: 51.3
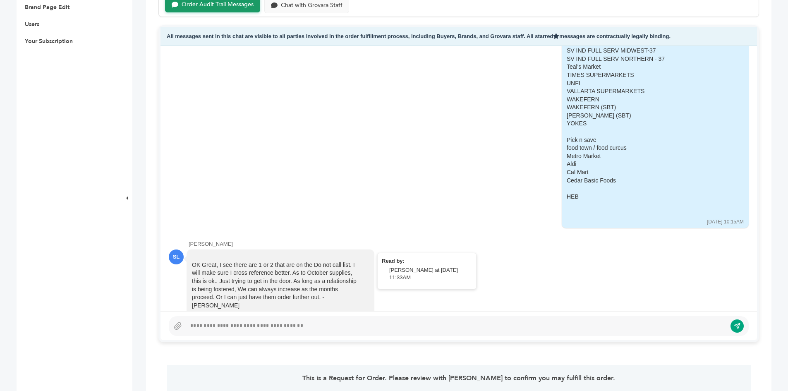
click at [334, 261] on div "OK Great, I see there are 1 or 2 that are on the Do not call list. I will make …" at bounding box center [274, 285] width 165 height 49
click at [346, 261] on div "OK Great, I see there are 1 or 2 that are on the Do not call list. I will make …" at bounding box center [274, 285] width 165 height 49
drag, startPoint x: 347, startPoint y: 224, endPoint x: 219, endPoint y: 207, distance: 129.3
click at [219, 261] on div "OK Great, I see there are 1 or 2 that are on the Do not call list. I will make …" at bounding box center [274, 285] width 165 height 49
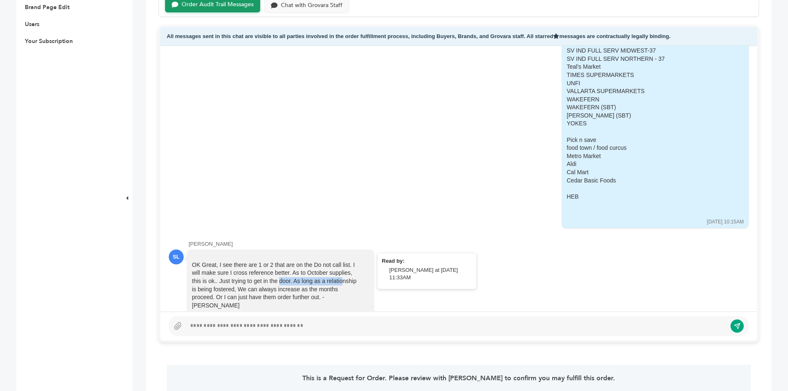
drag, startPoint x: 221, startPoint y: 205, endPoint x: 306, endPoint y: 210, distance: 85.3
click at [286, 261] on div "OK Great, I see there are 1 or 2 that are on the Do not call list. I will make …" at bounding box center [274, 285] width 165 height 49
click at [307, 261] on div "OK Great, I see there are 1 or 2 that are on the Do not call list. I will make …" at bounding box center [274, 285] width 165 height 49
drag, startPoint x: 294, startPoint y: 206, endPoint x: 331, endPoint y: 225, distance: 42.0
click at [331, 261] on div "OK Great, I see there are 1 or 2 that are on the Do not call list. I will make …" at bounding box center [274, 285] width 165 height 49
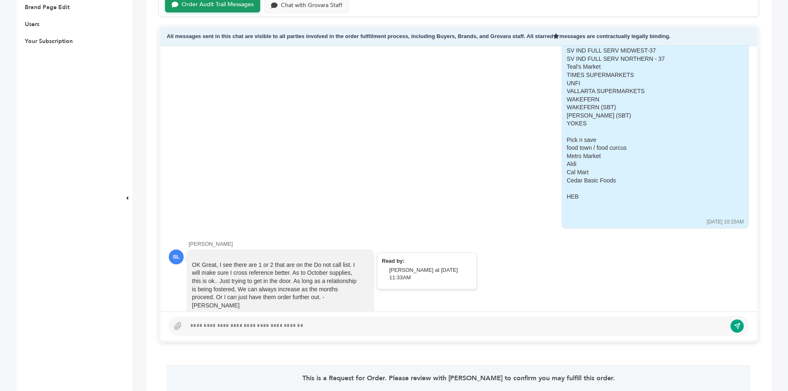
click at [349, 261] on div "OK Great, I see there are 1 or 2 that are on the Do not call list. I will make …" at bounding box center [274, 285] width 165 height 49
drag, startPoint x: 355, startPoint y: 225, endPoint x: 248, endPoint y: 213, distance: 107.3
click at [244, 261] on div "OK Great, I see there are 1 or 2 that are on the Do not call list. I will make …" at bounding box center [274, 285] width 165 height 49
click at [281, 261] on div "OK Great, I see there are 1 or 2 that are on the Do not call list. I will make …" at bounding box center [274, 285] width 165 height 49
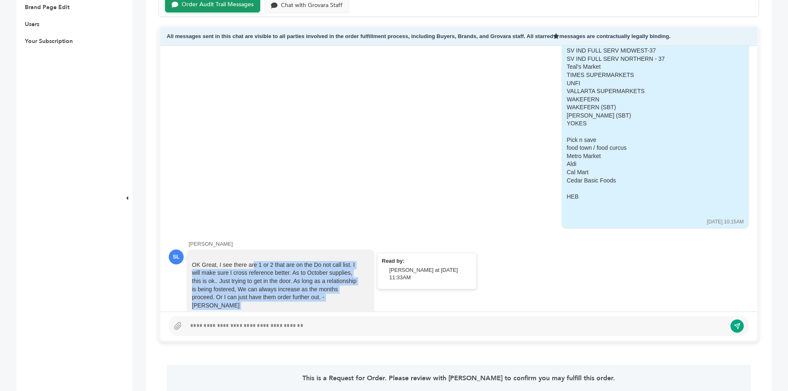
click at [281, 261] on div "OK Great, I see there are 1 or 2 that are on the Do not call list. I will make …" at bounding box center [274, 285] width 165 height 49
click at [354, 261] on div "OK Great, I see there are 1 or 2 that are on the Do not call list. I will make …" at bounding box center [274, 285] width 165 height 49
drag, startPoint x: 342, startPoint y: 227, endPoint x: 271, endPoint y: 214, distance: 71.9
click at [276, 261] on div "OK Great, I see there are 1 or 2 that are on the Do not call list. I will make …" at bounding box center [274, 285] width 165 height 49
drag, startPoint x: 222, startPoint y: 284, endPoint x: 208, endPoint y: 270, distance: 19.0
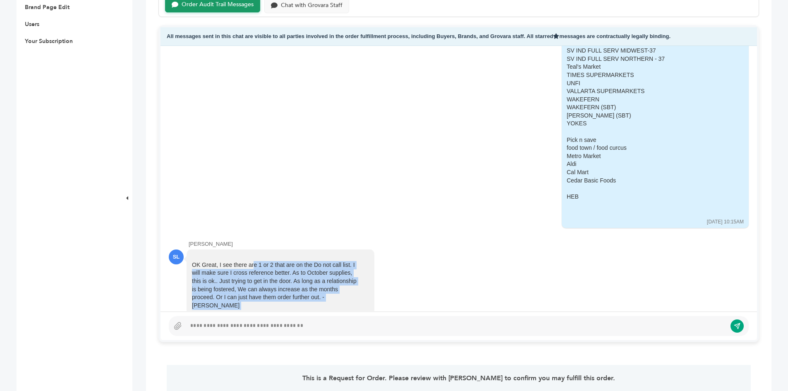
click at [208, 344] on div "I think you may have misunderstood my previous message as I have no intention o…" at bounding box center [274, 356] width 165 height 24
click at [268, 344] on div "I think you may have misunderstood my previous message as I have no intention o…" at bounding box center [274, 356] width 165 height 24
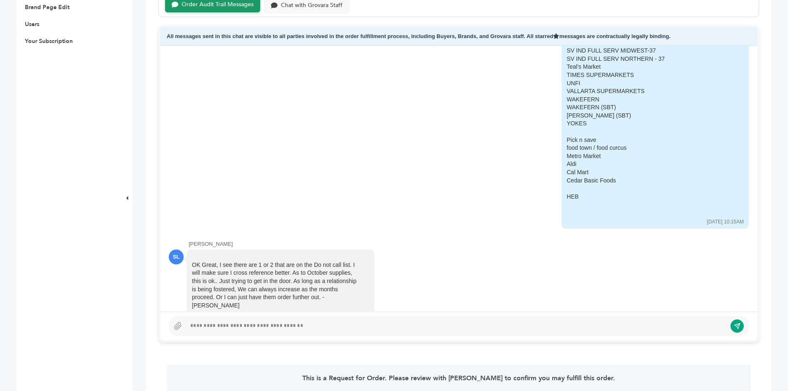
click at [268, 344] on div "I think you may have misunderstood my previous message as I have no intention o…" at bounding box center [274, 356] width 165 height 24
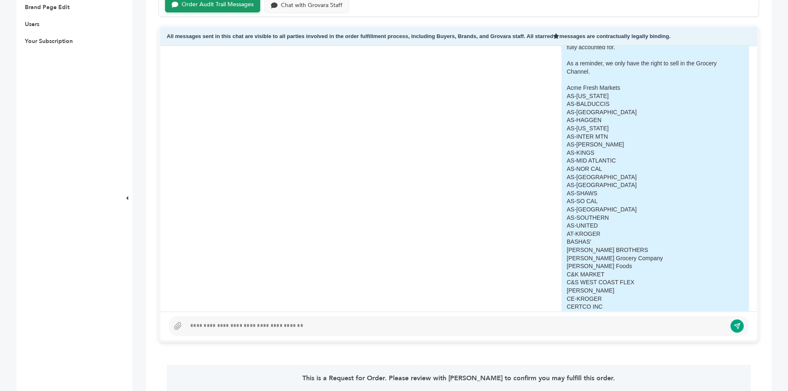
scroll to position [1772, 0]
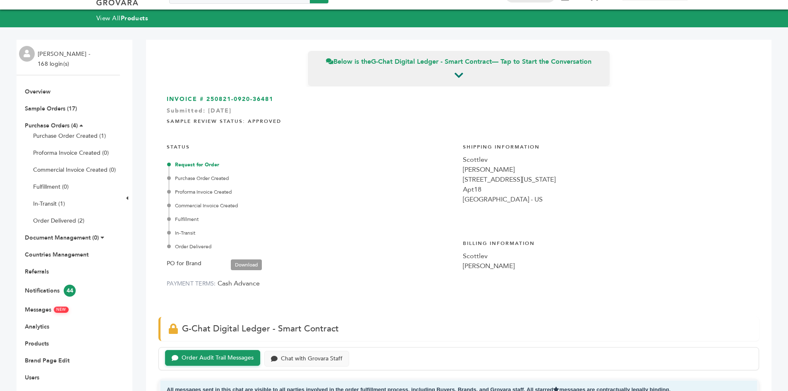
scroll to position [0, 0]
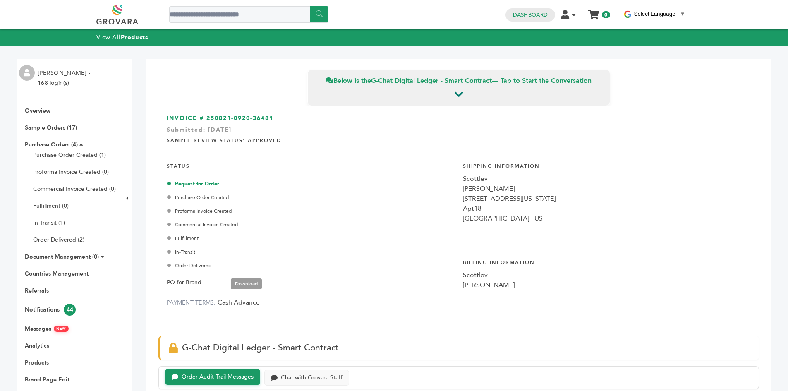
click at [101, 14] on link at bounding box center [126, 15] width 60 height 20
